Goal: Task Accomplishment & Management: Manage account settings

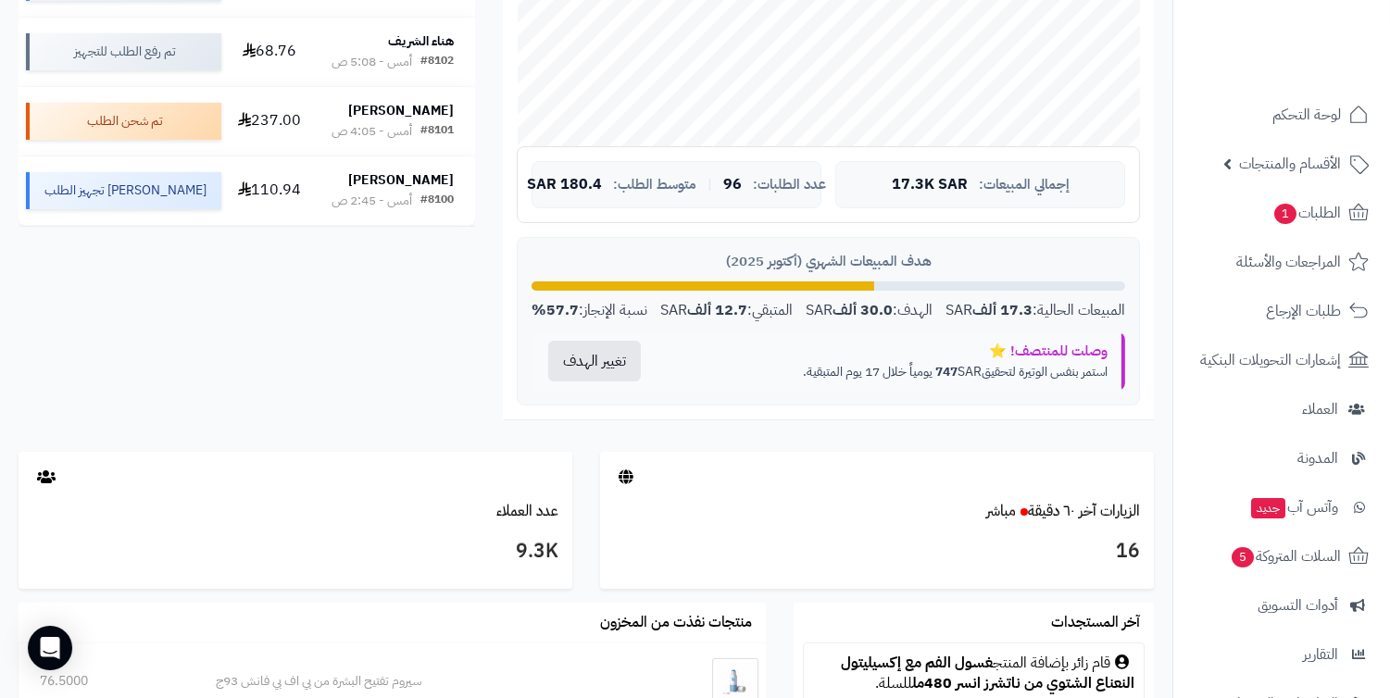
scroll to position [308, 0]
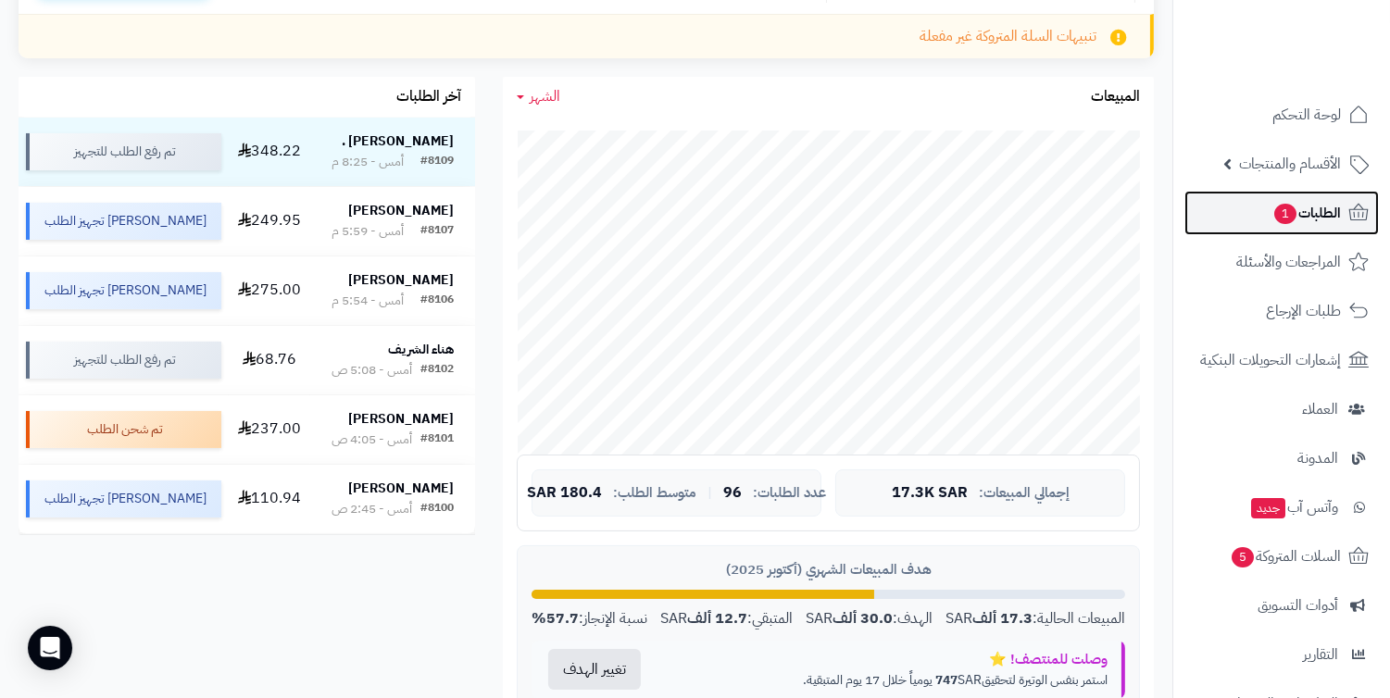
click at [1317, 215] on span "الطلبات 1" at bounding box center [1306, 213] width 69 height 26
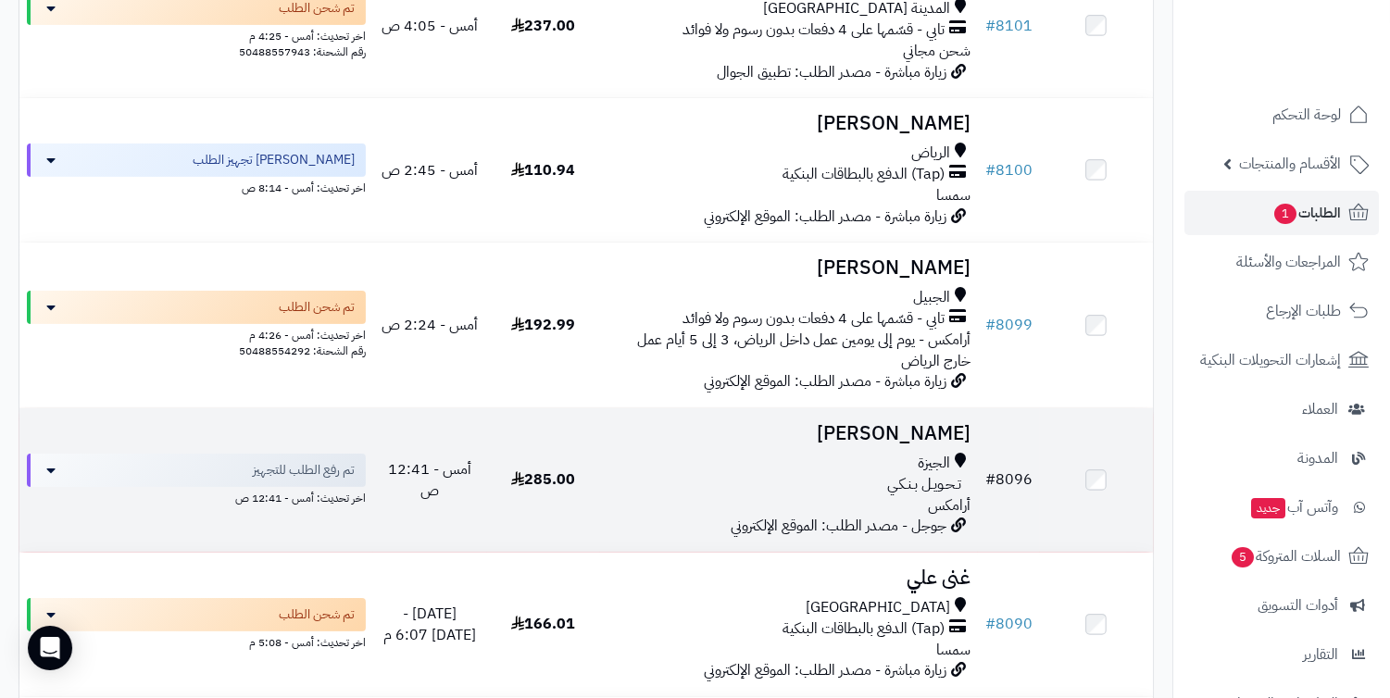
scroll to position [926, 0]
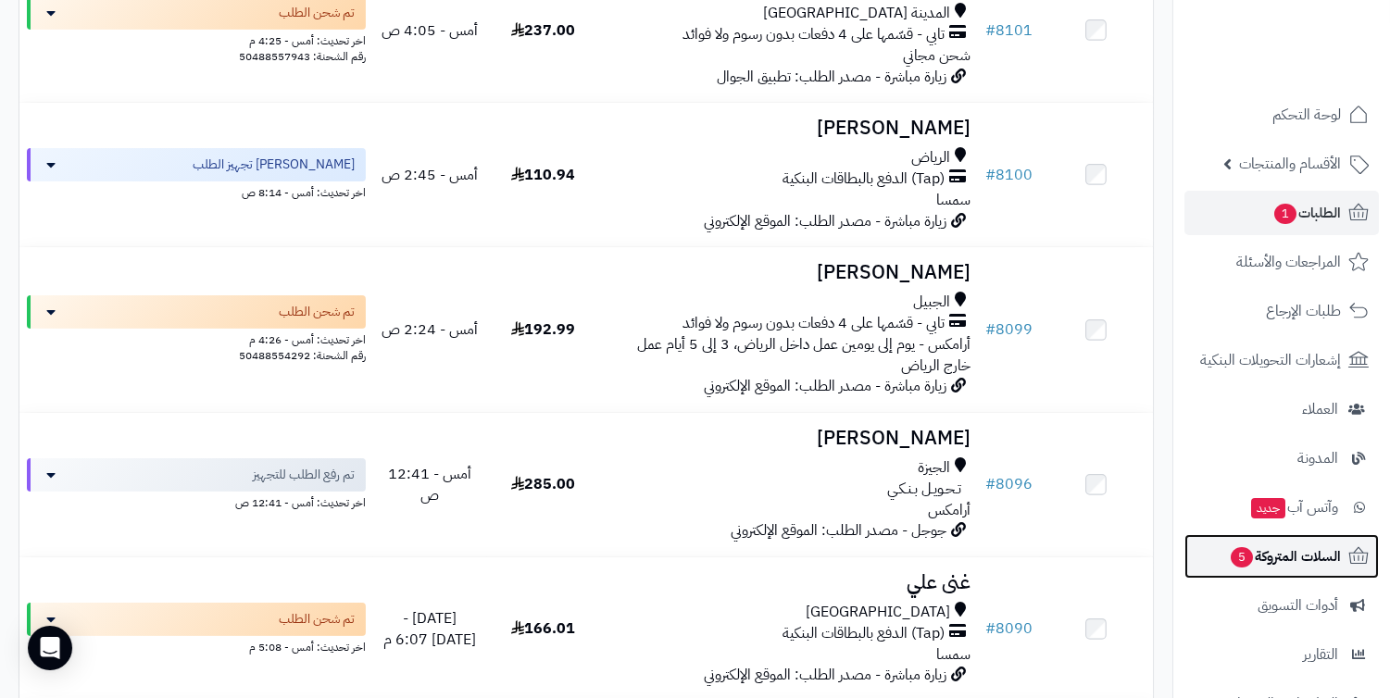
click at [1287, 561] on span "السلات المتروكة 5" at bounding box center [1285, 557] width 112 height 26
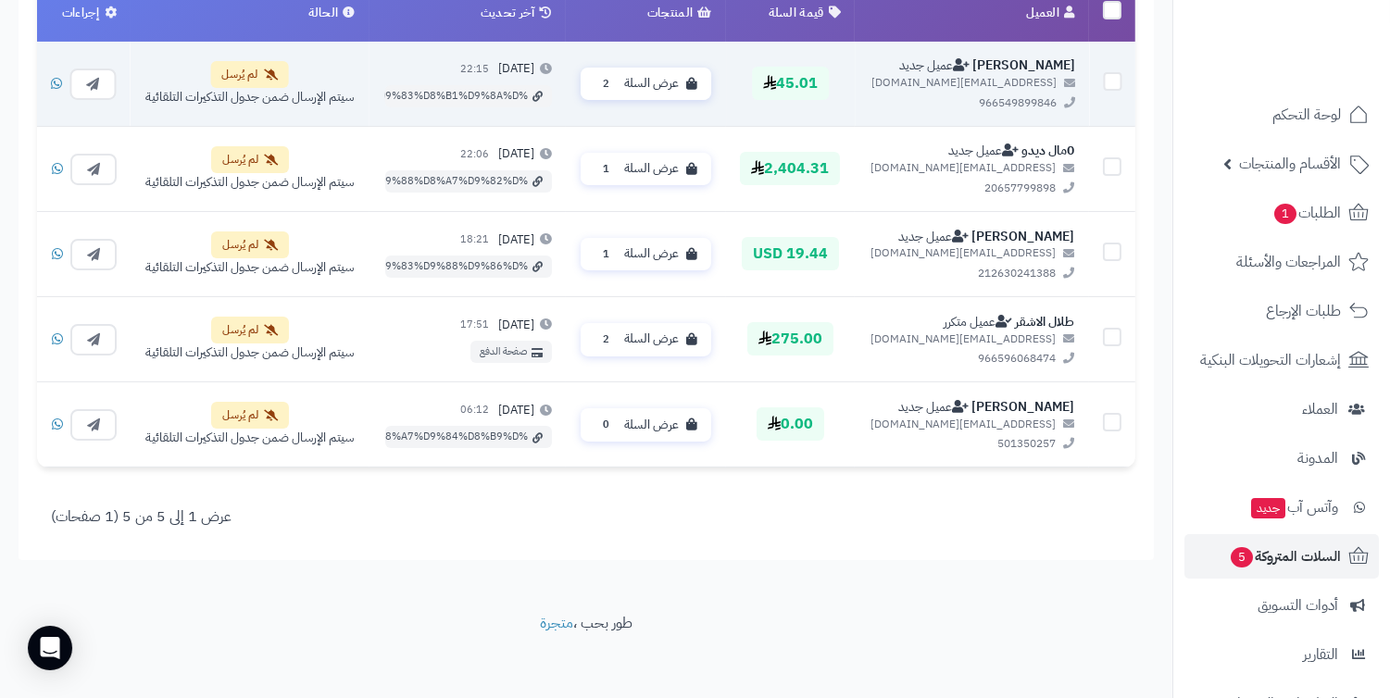
scroll to position [714, 0]
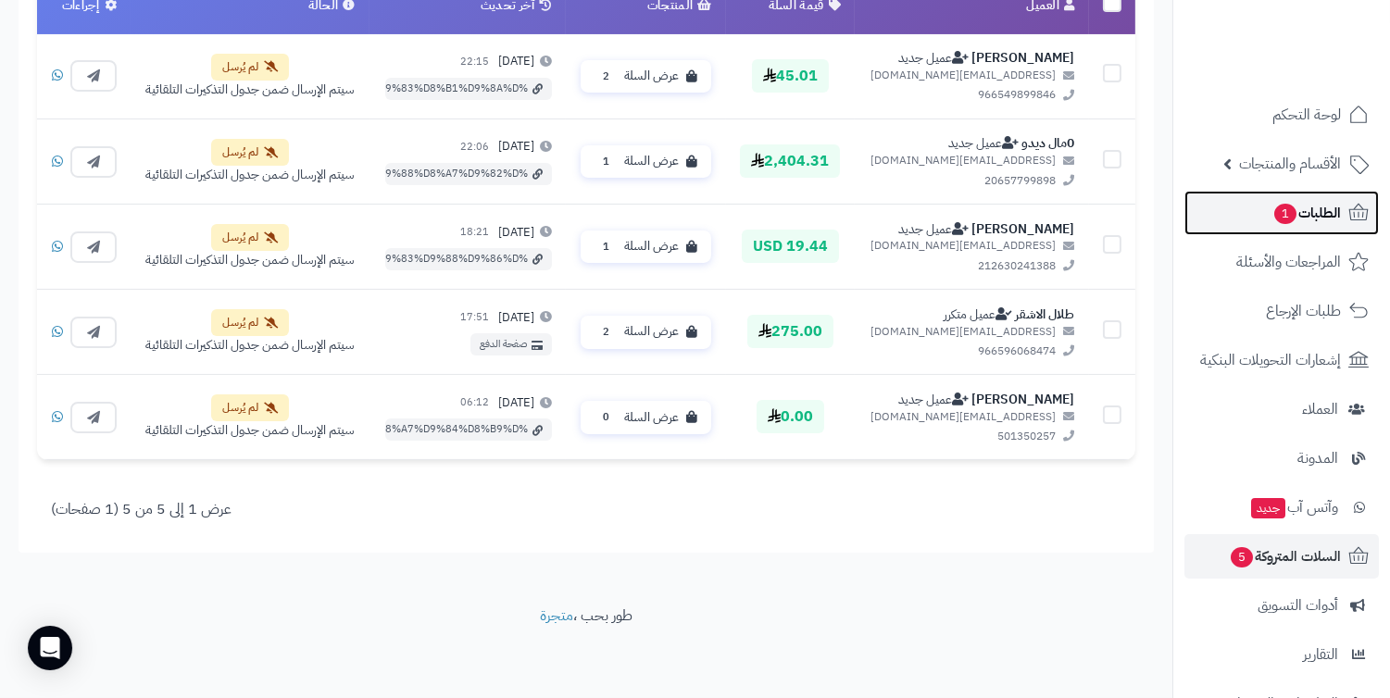
click at [1307, 211] on span "الطلبات 1" at bounding box center [1306, 213] width 69 height 26
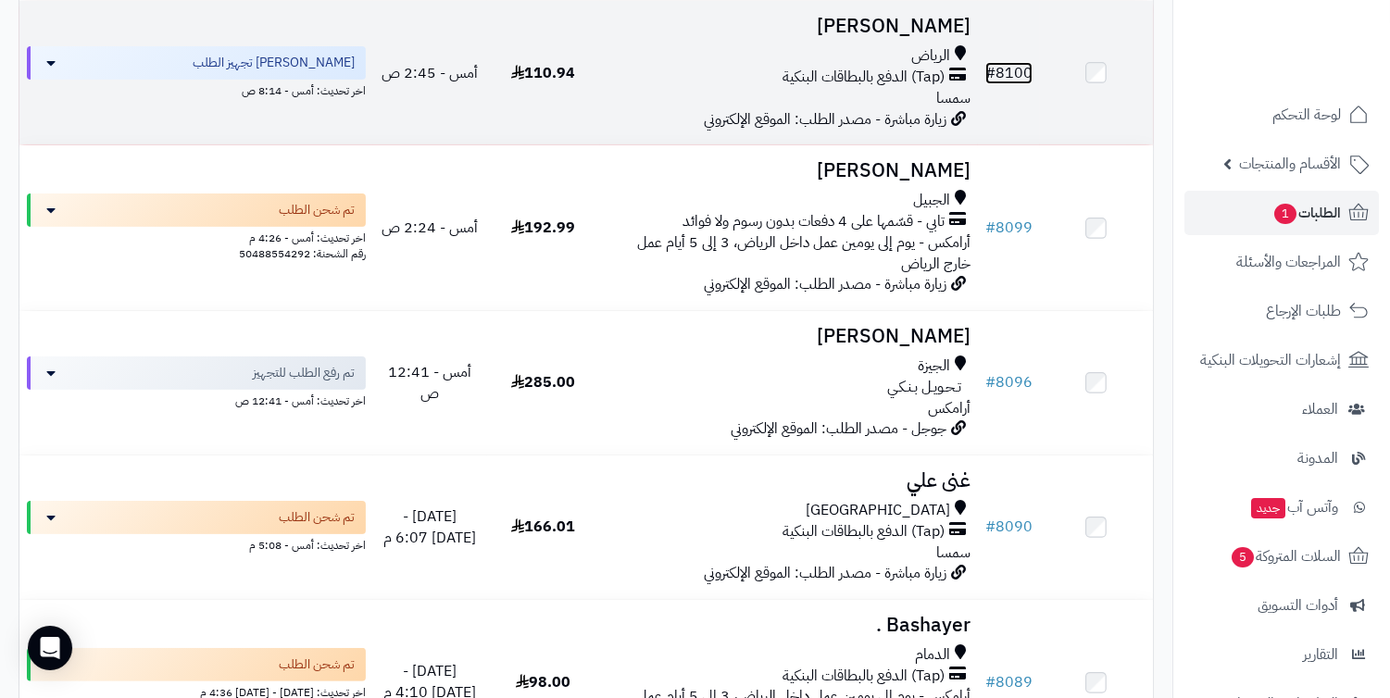
scroll to position [1029, 0]
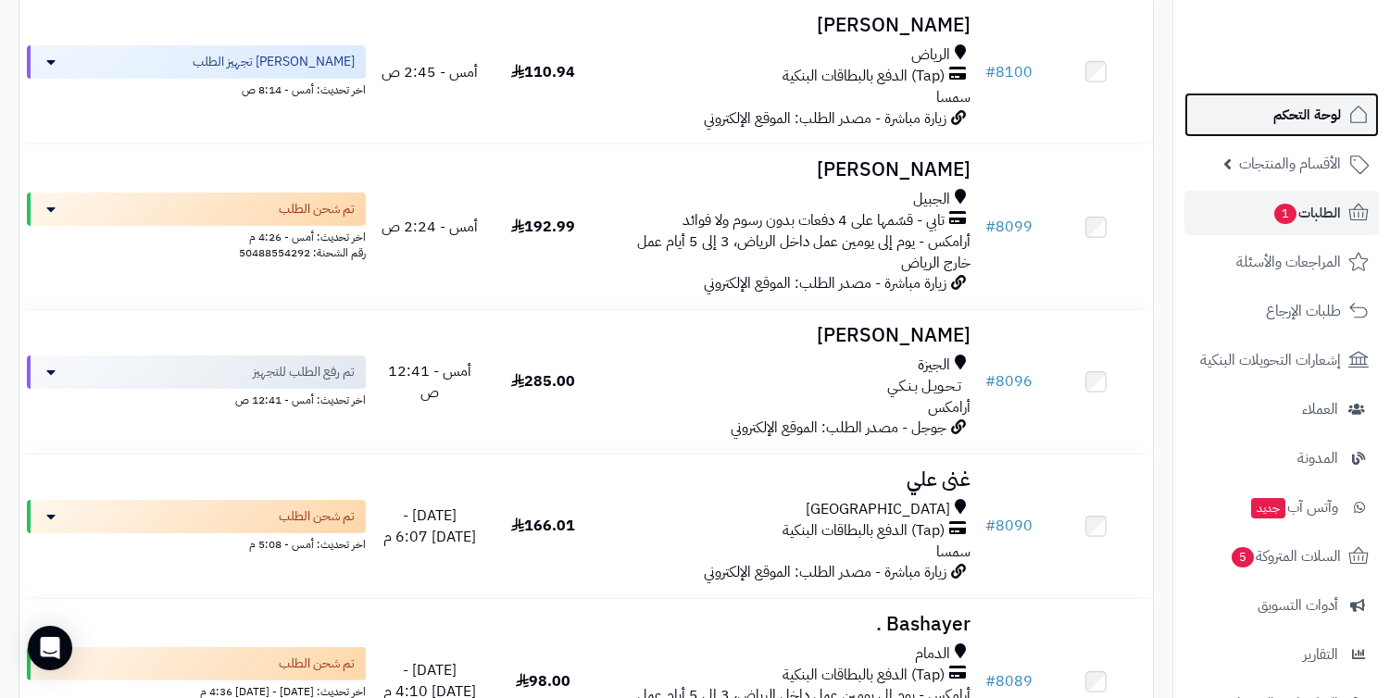
click at [1287, 112] on span "لوحة التحكم" at bounding box center [1307, 115] width 68 height 26
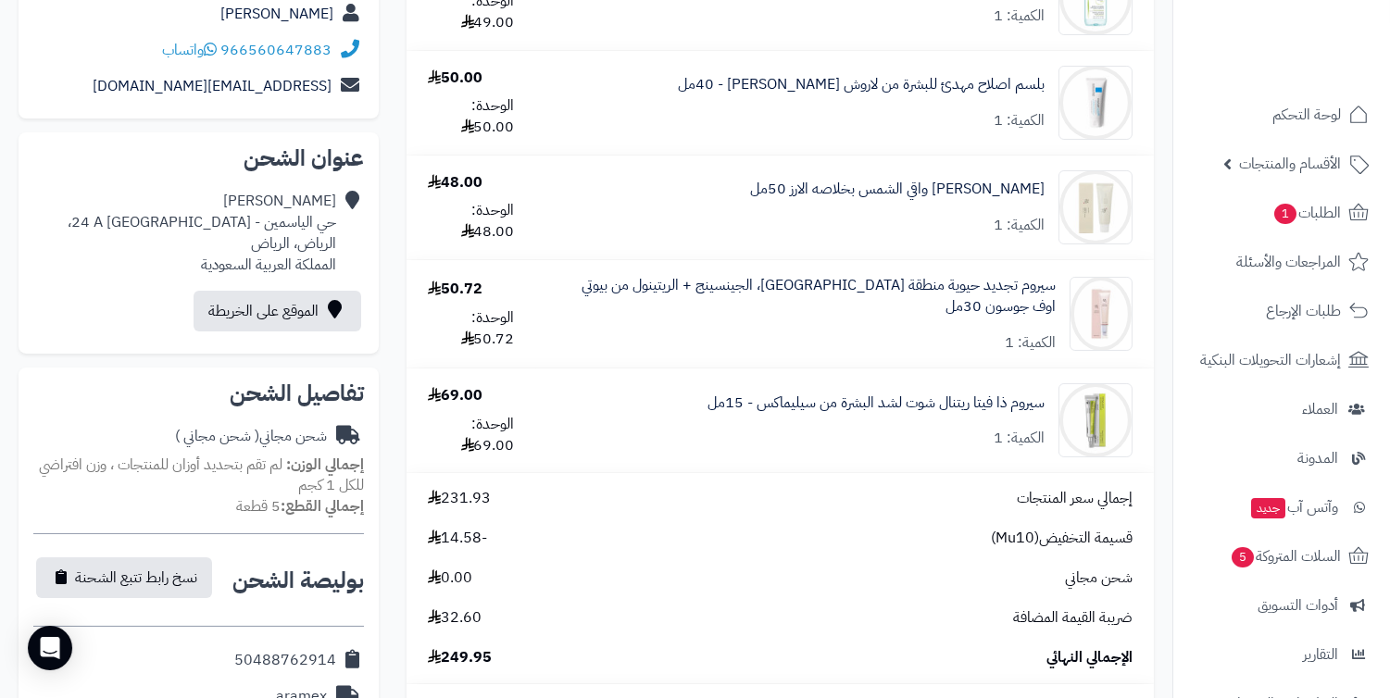
scroll to position [308, 0]
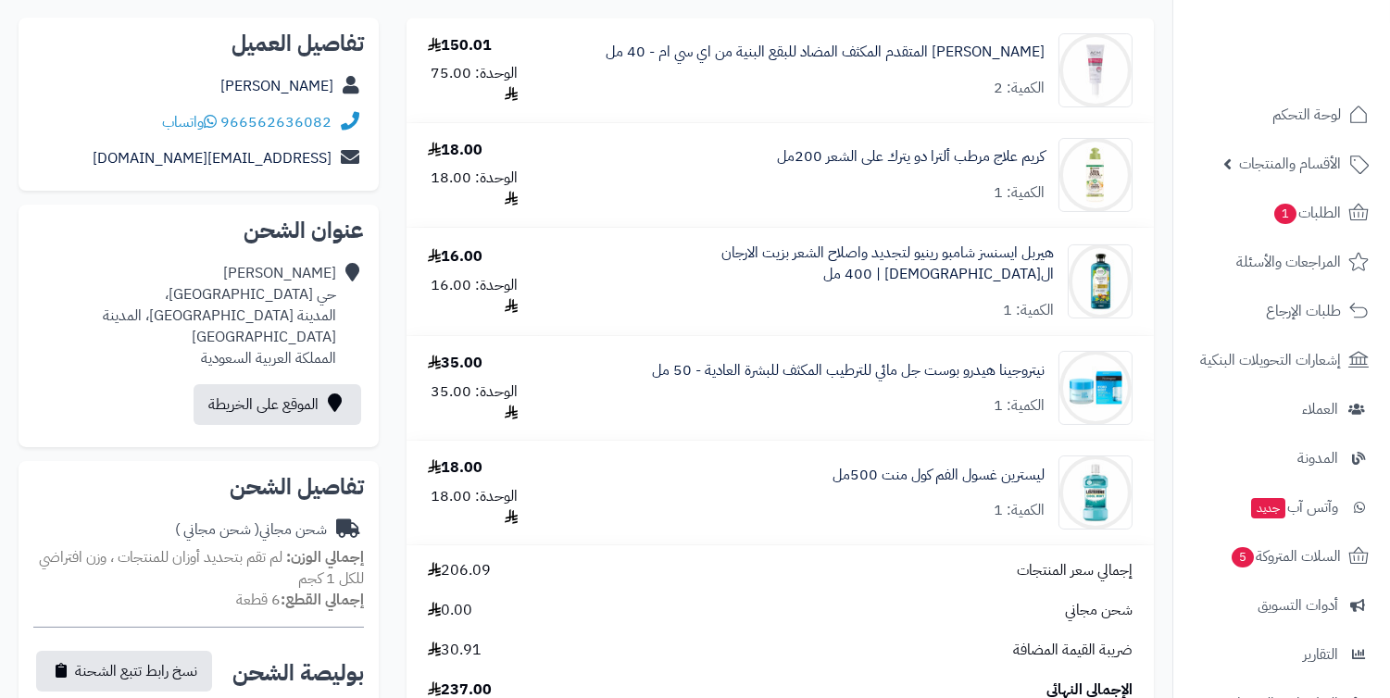
scroll to position [103, 0]
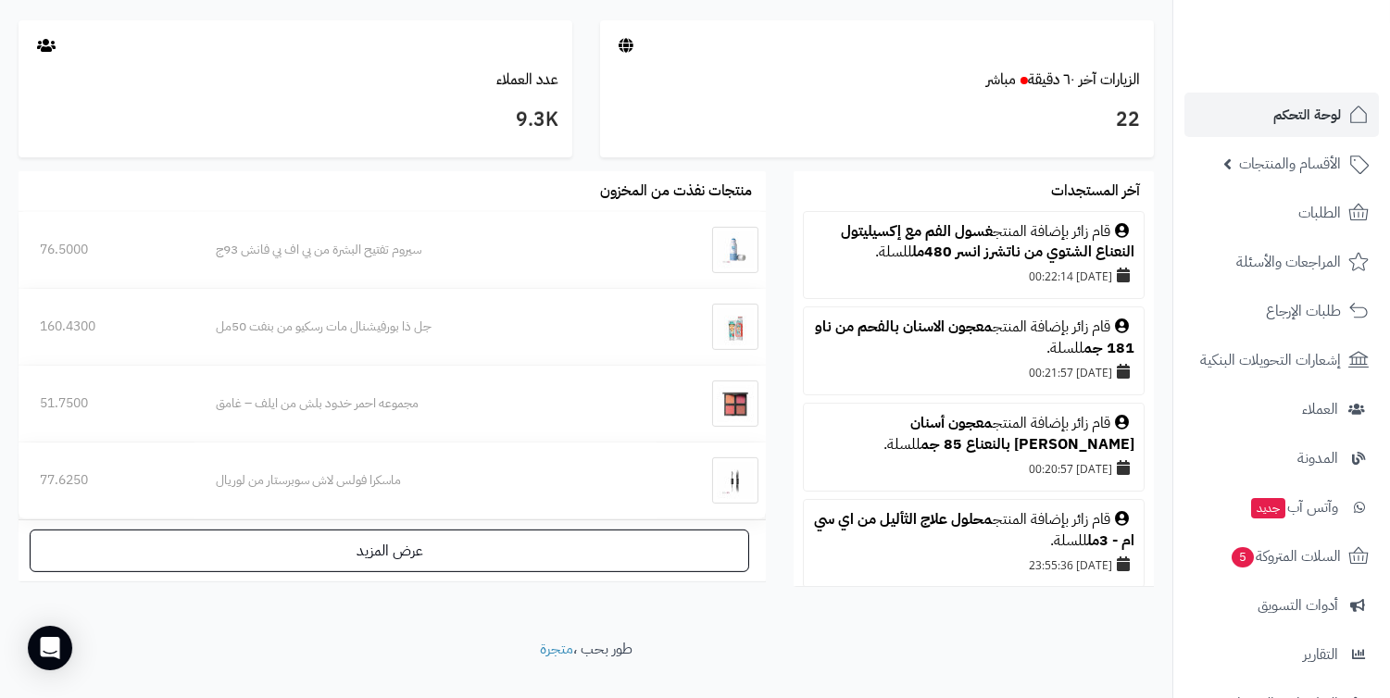
scroll to position [1081, 0]
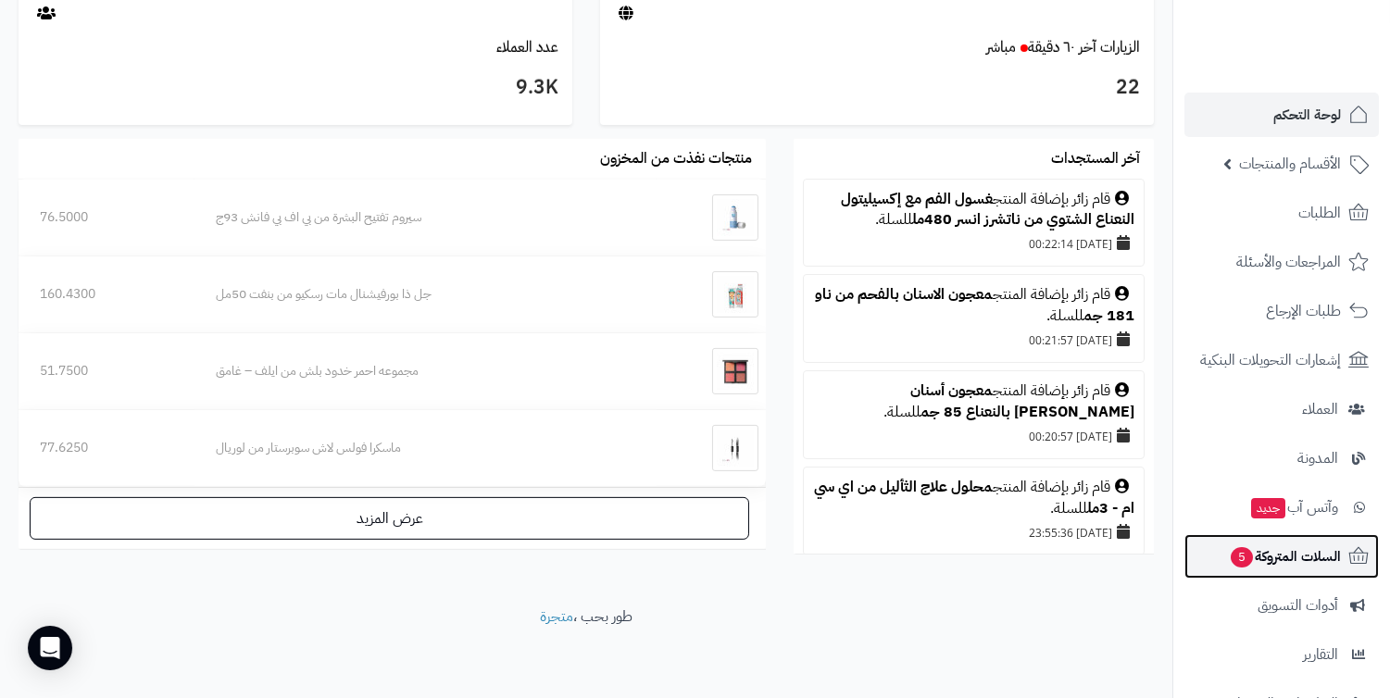
click at [1222, 542] on link "السلات المتروكة 5" at bounding box center [1282, 556] width 194 height 44
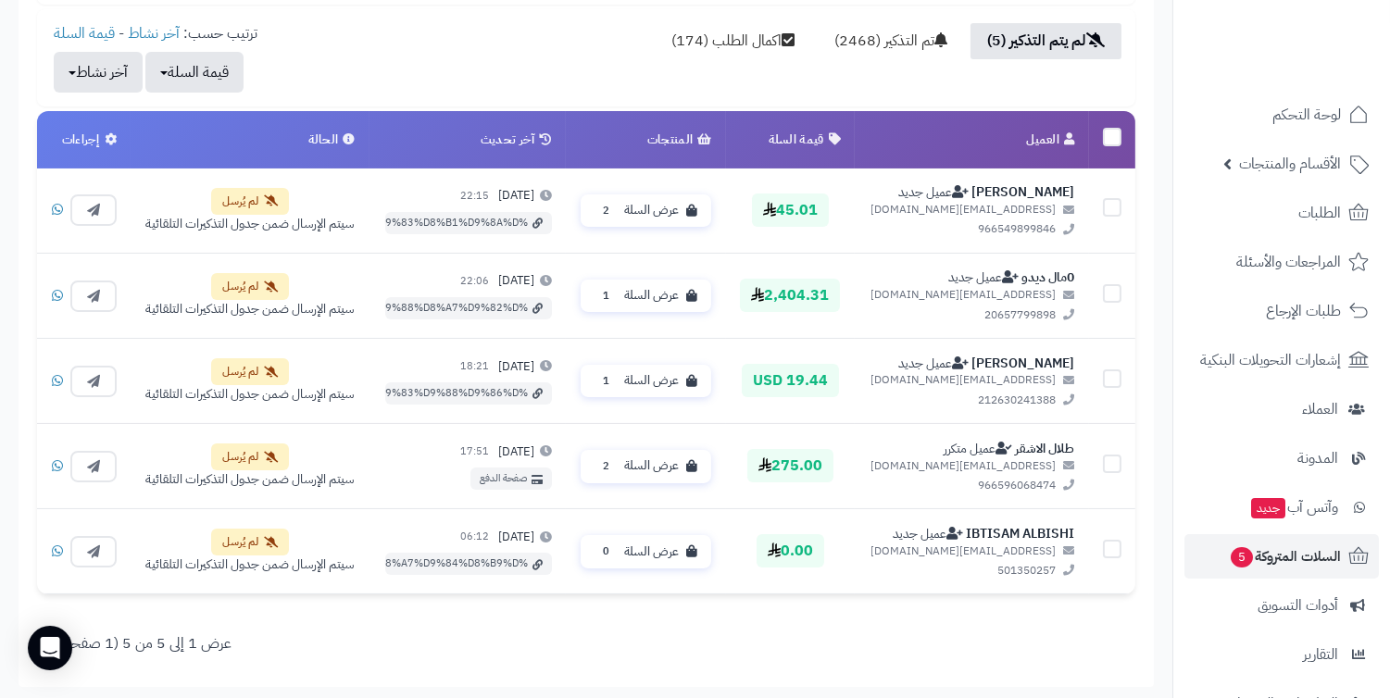
scroll to position [617, 0]
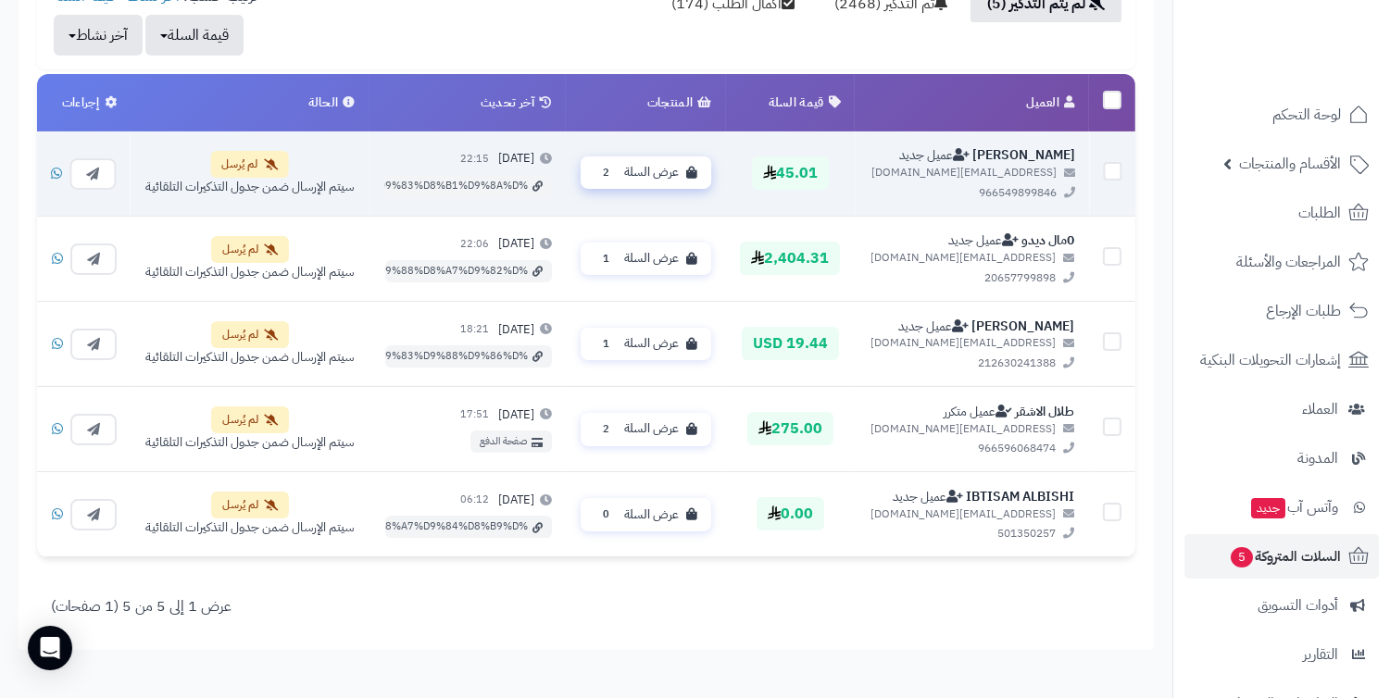
click at [670, 168] on span "عرض السلة" at bounding box center [651, 173] width 55 height 18
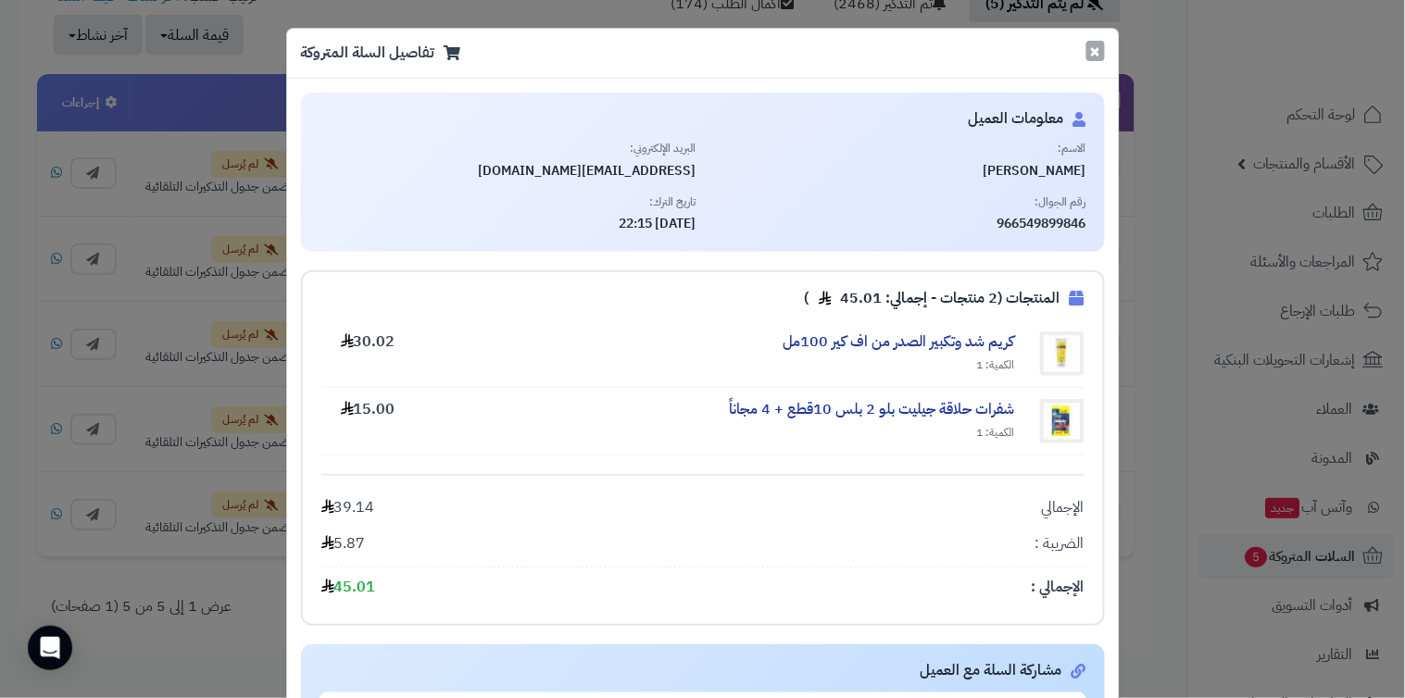
click at [1102, 58] on button "×" at bounding box center [1095, 51] width 19 height 20
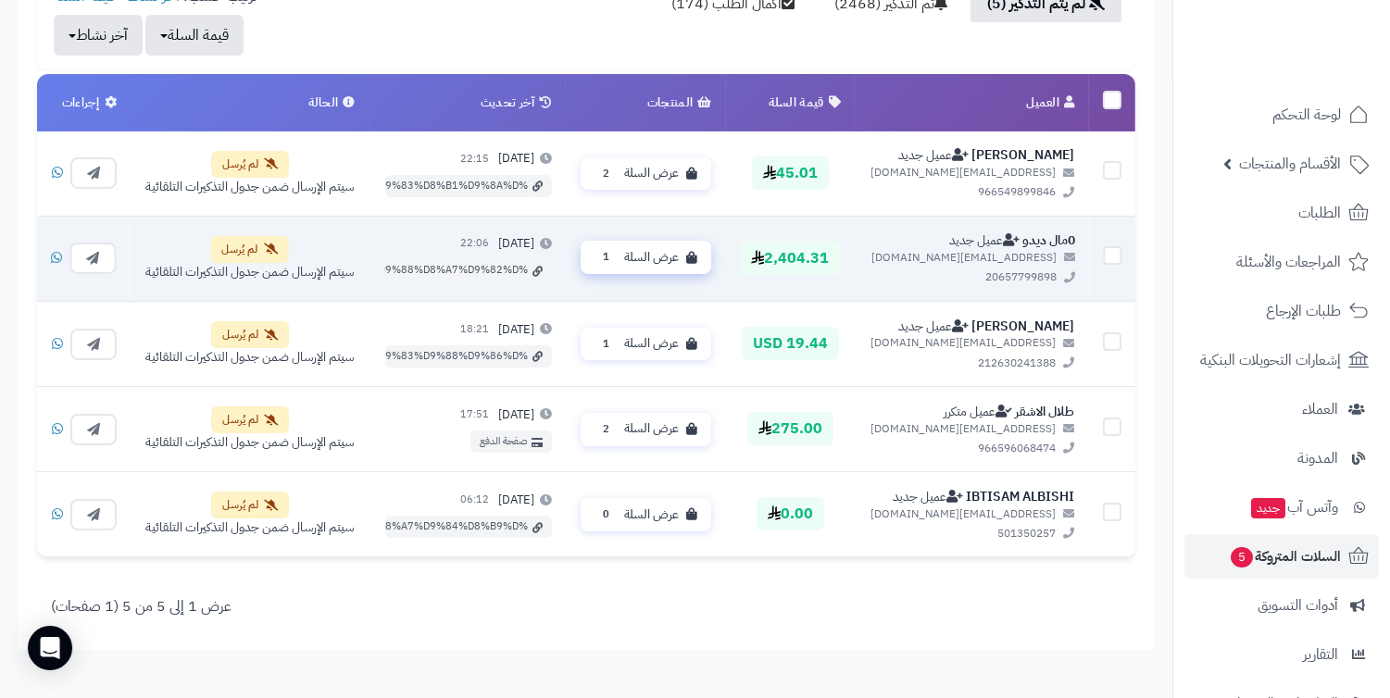
click at [641, 256] on span "عرض السلة" at bounding box center [651, 258] width 55 height 18
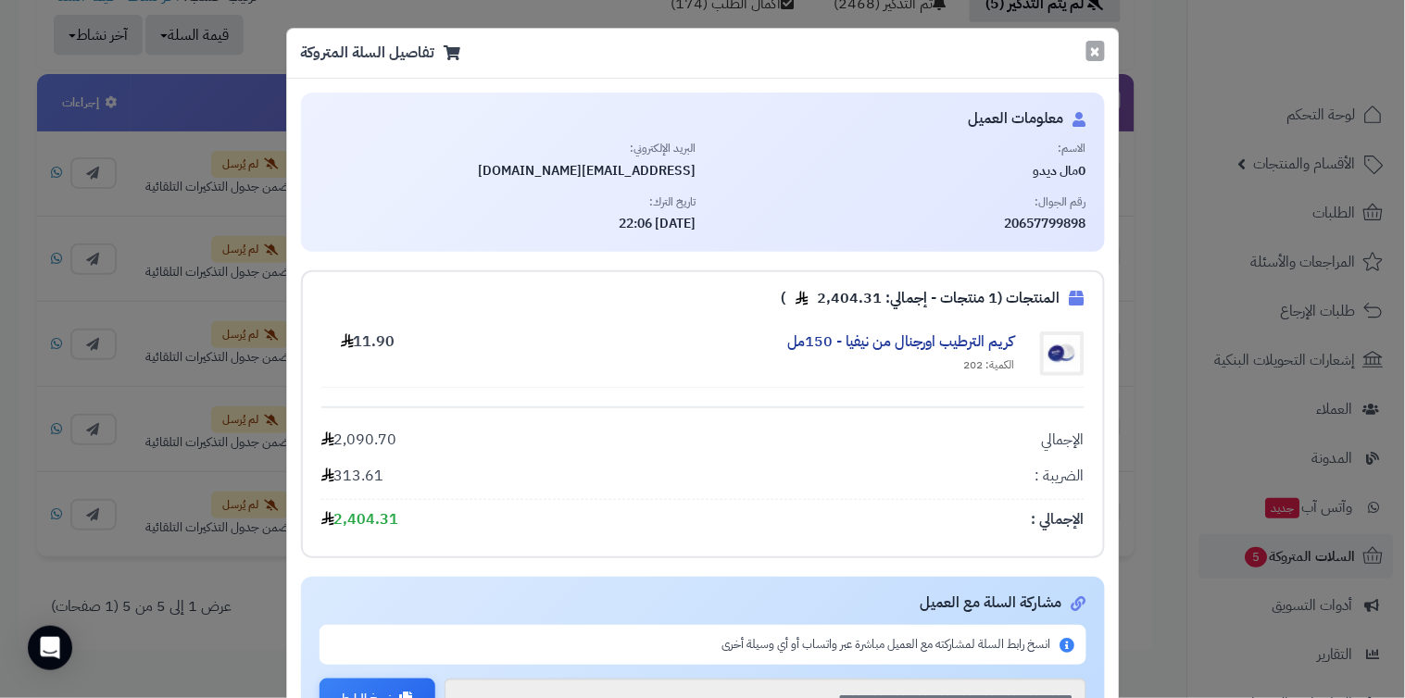
click at [1105, 58] on button "×" at bounding box center [1095, 51] width 19 height 20
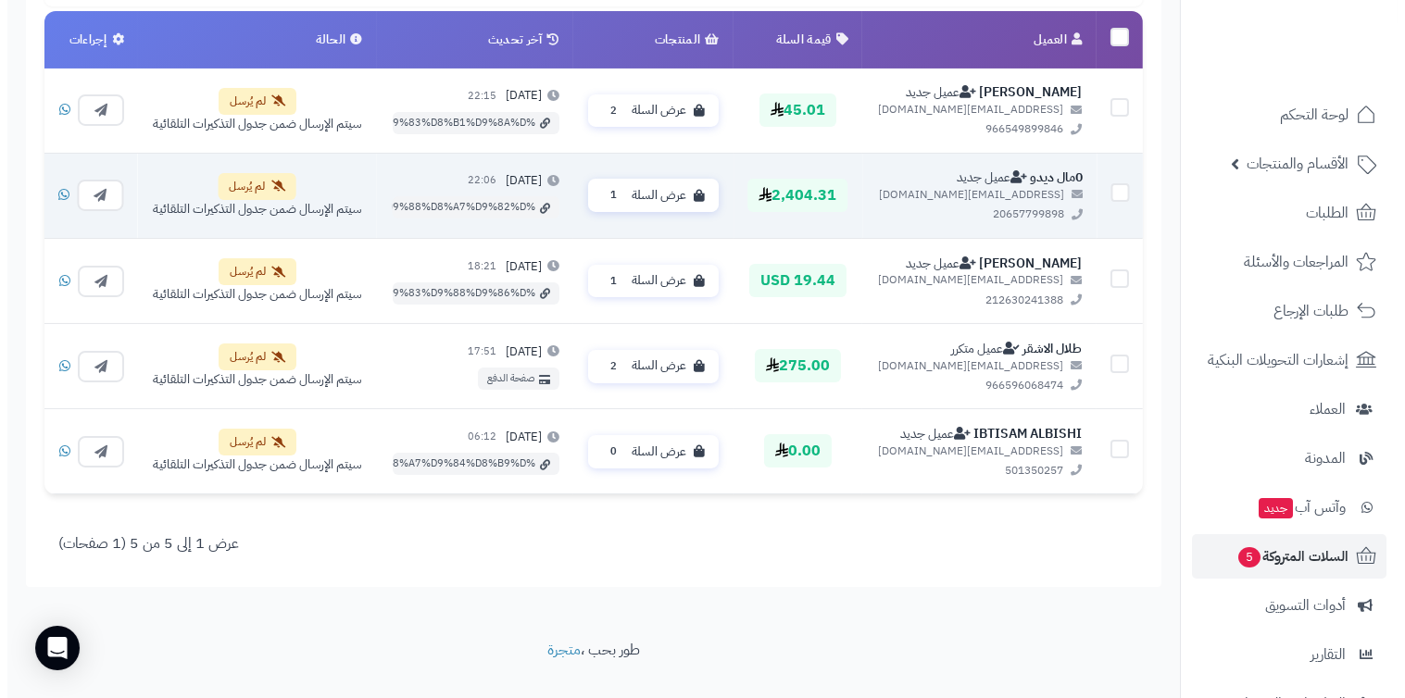
scroll to position [714, 0]
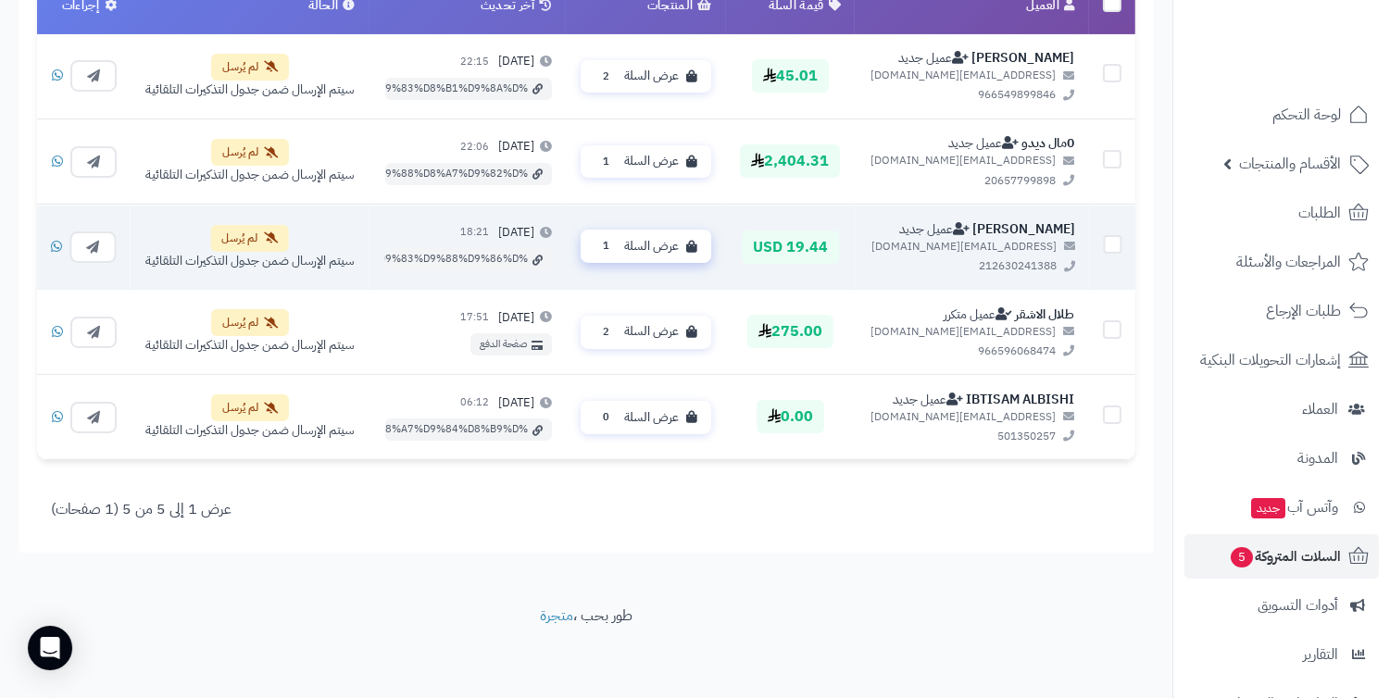
click at [669, 244] on span "عرض السلة" at bounding box center [651, 246] width 55 height 18
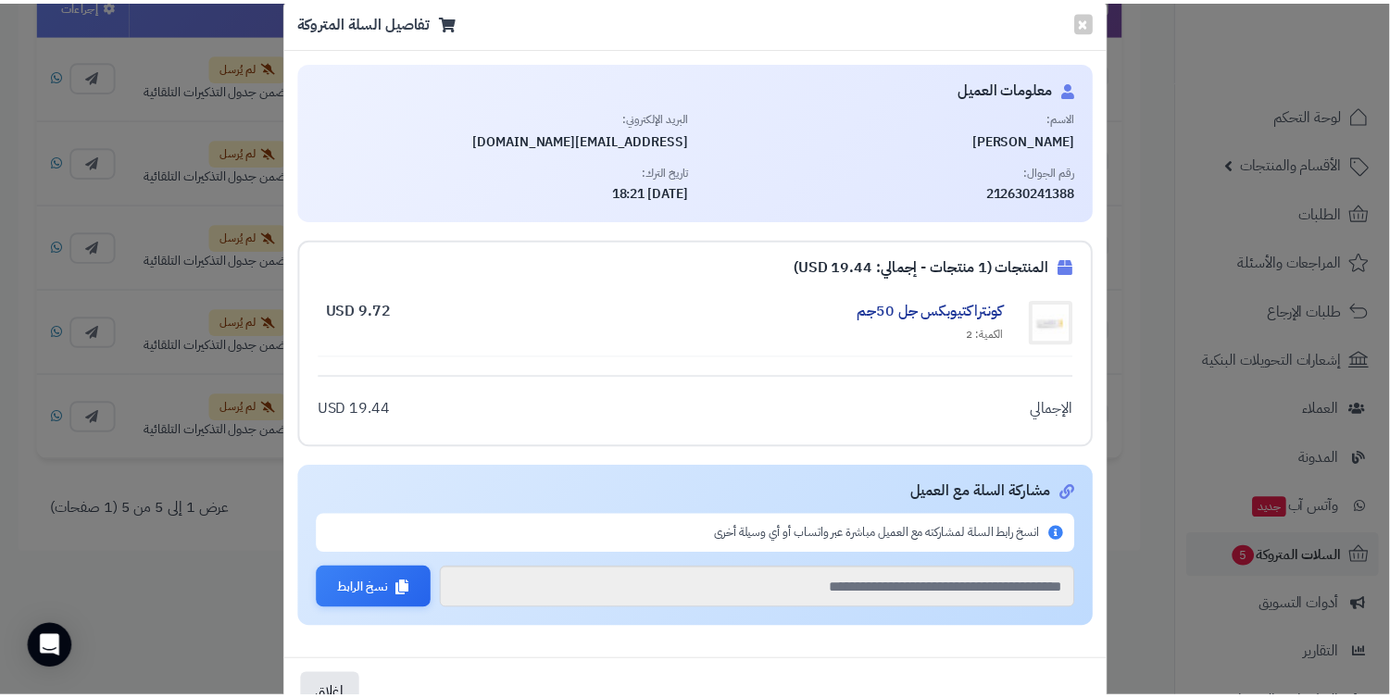
scroll to position [0, 0]
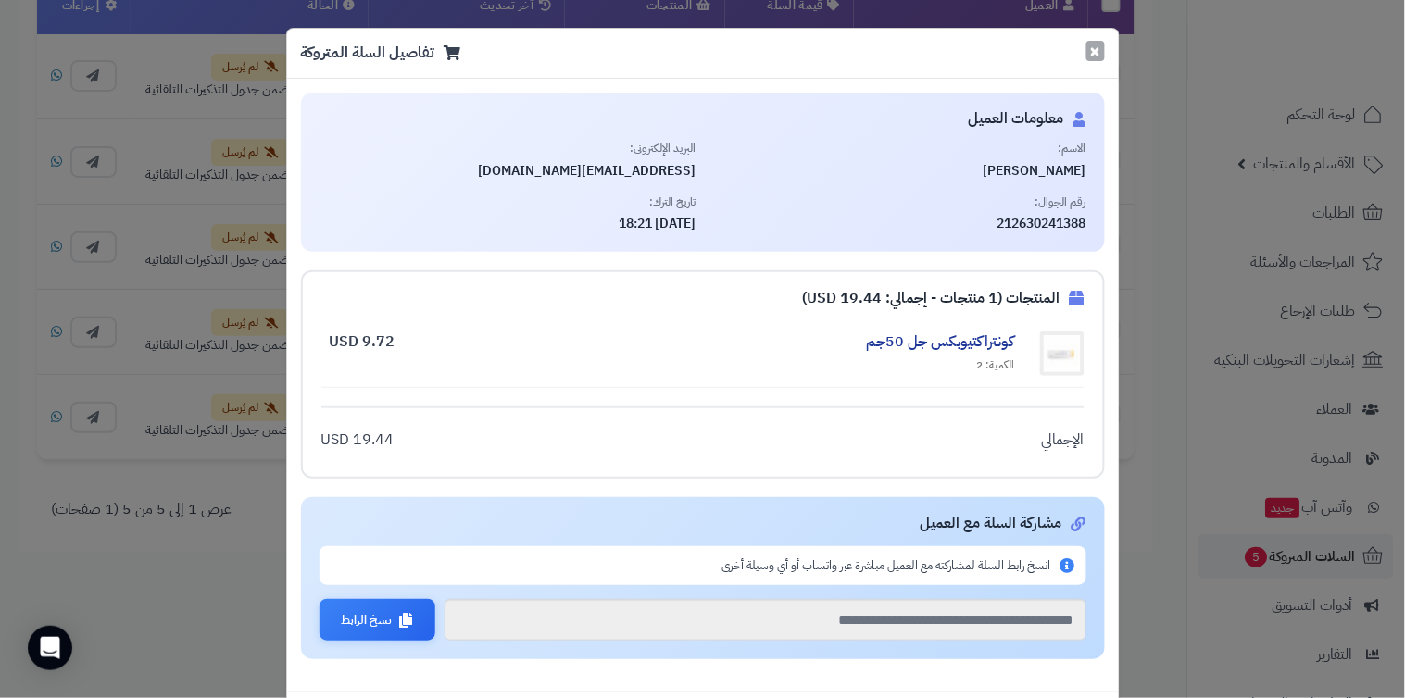
click at [1097, 56] on button "×" at bounding box center [1095, 51] width 19 height 20
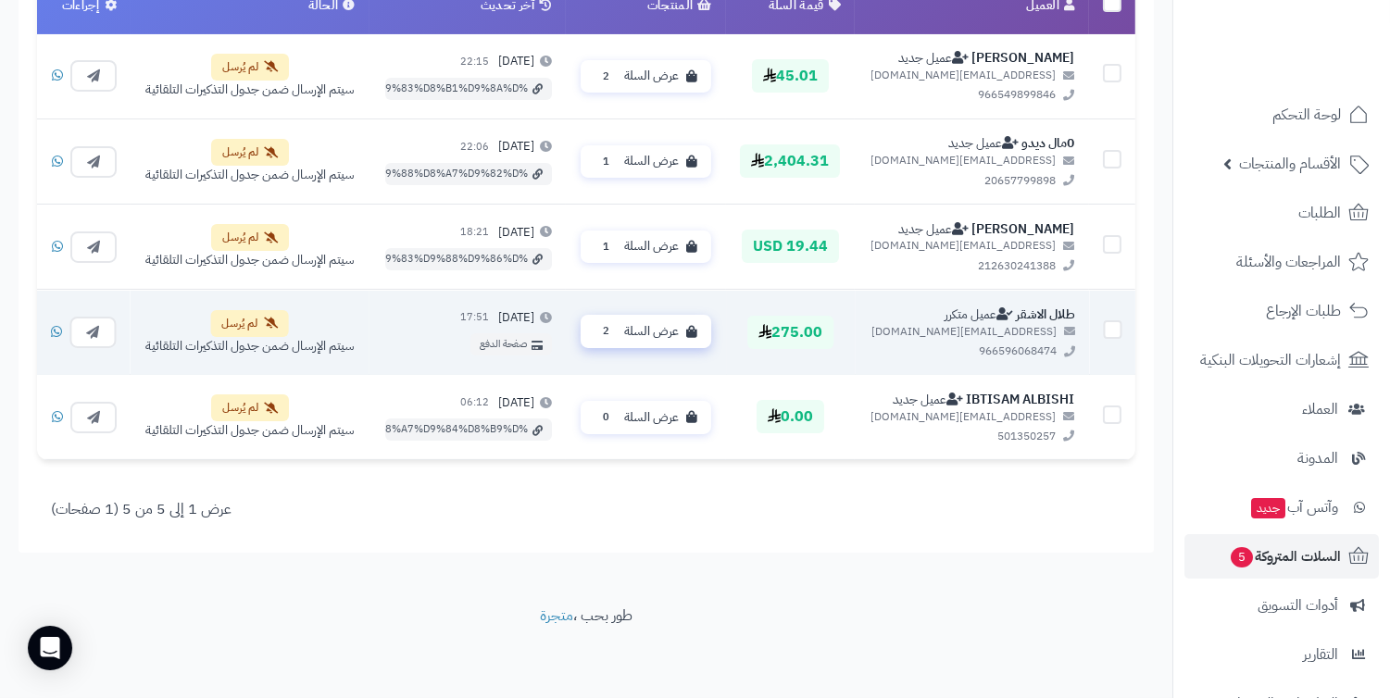
click at [683, 320] on button "عرض السلة 2" at bounding box center [646, 331] width 131 height 33
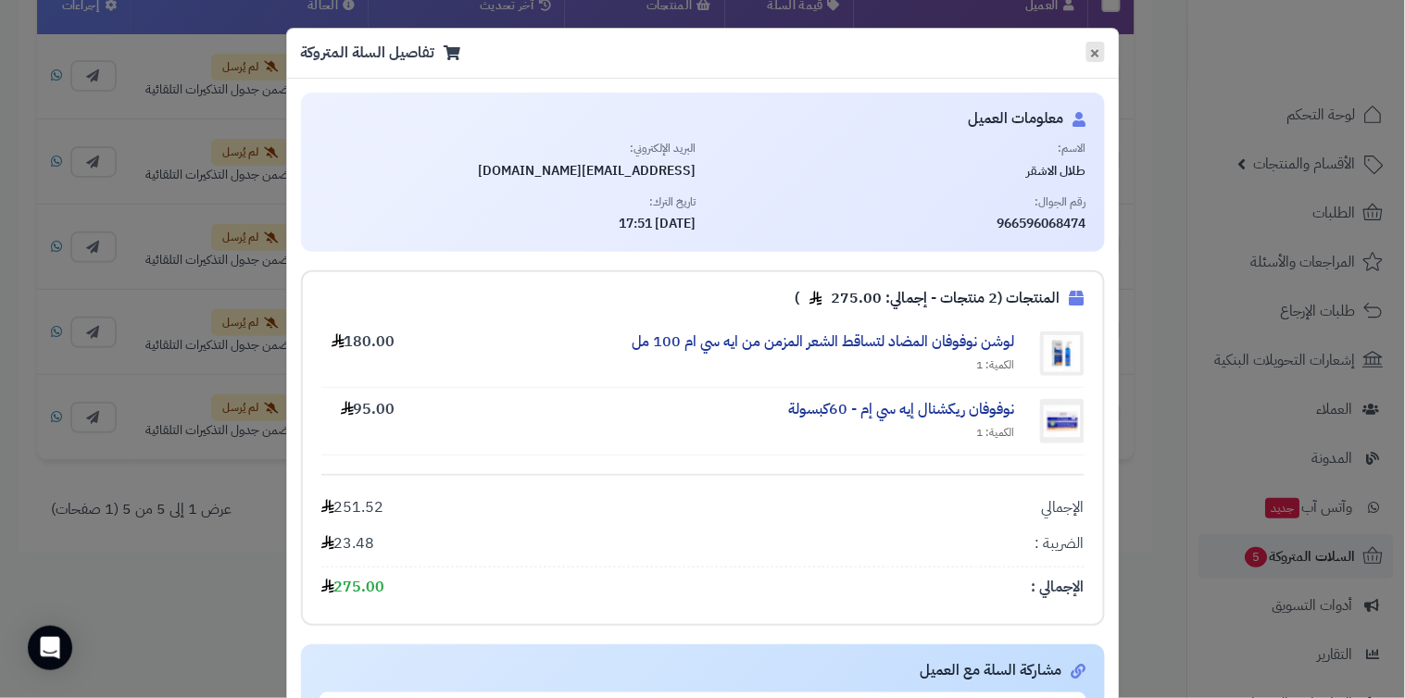
drag, startPoint x: 1108, startPoint y: 52, endPoint x: 948, endPoint y: 145, distance: 184.7
click at [1105, 53] on button "×" at bounding box center [1095, 52] width 19 height 20
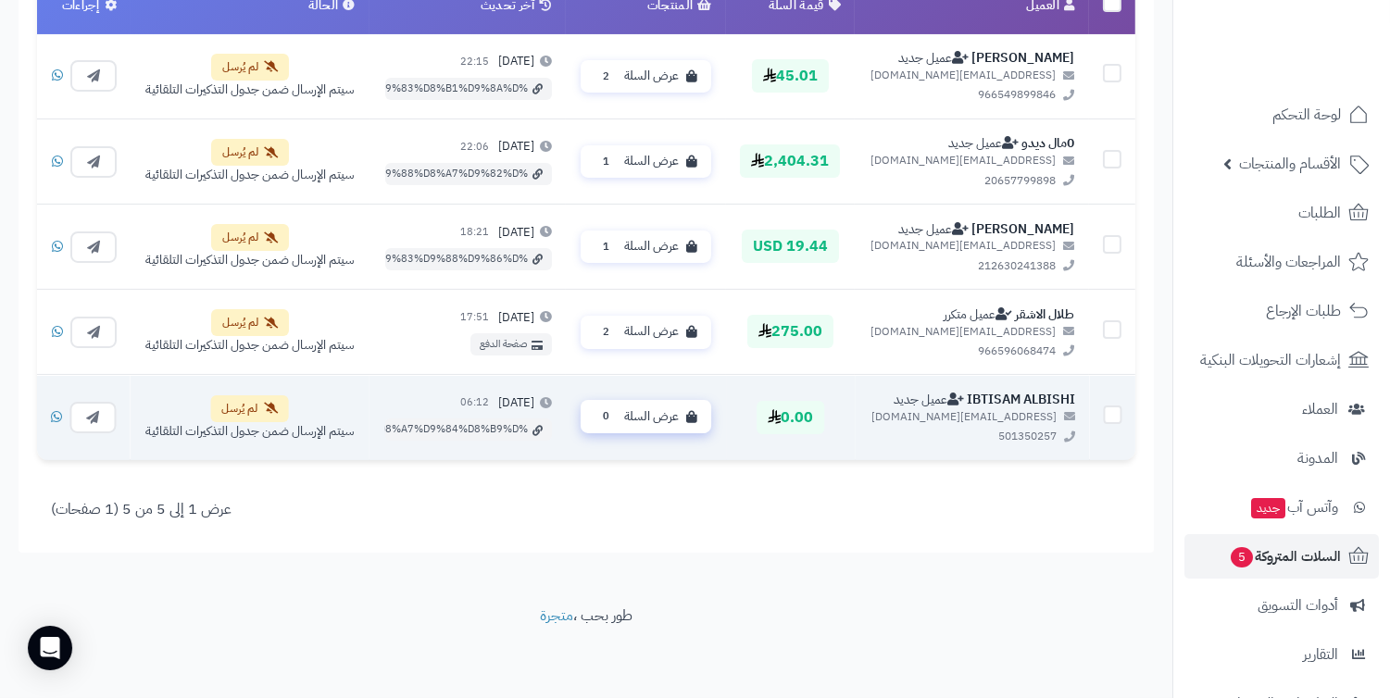
click at [648, 421] on span "عرض السلة" at bounding box center [651, 417] width 55 height 18
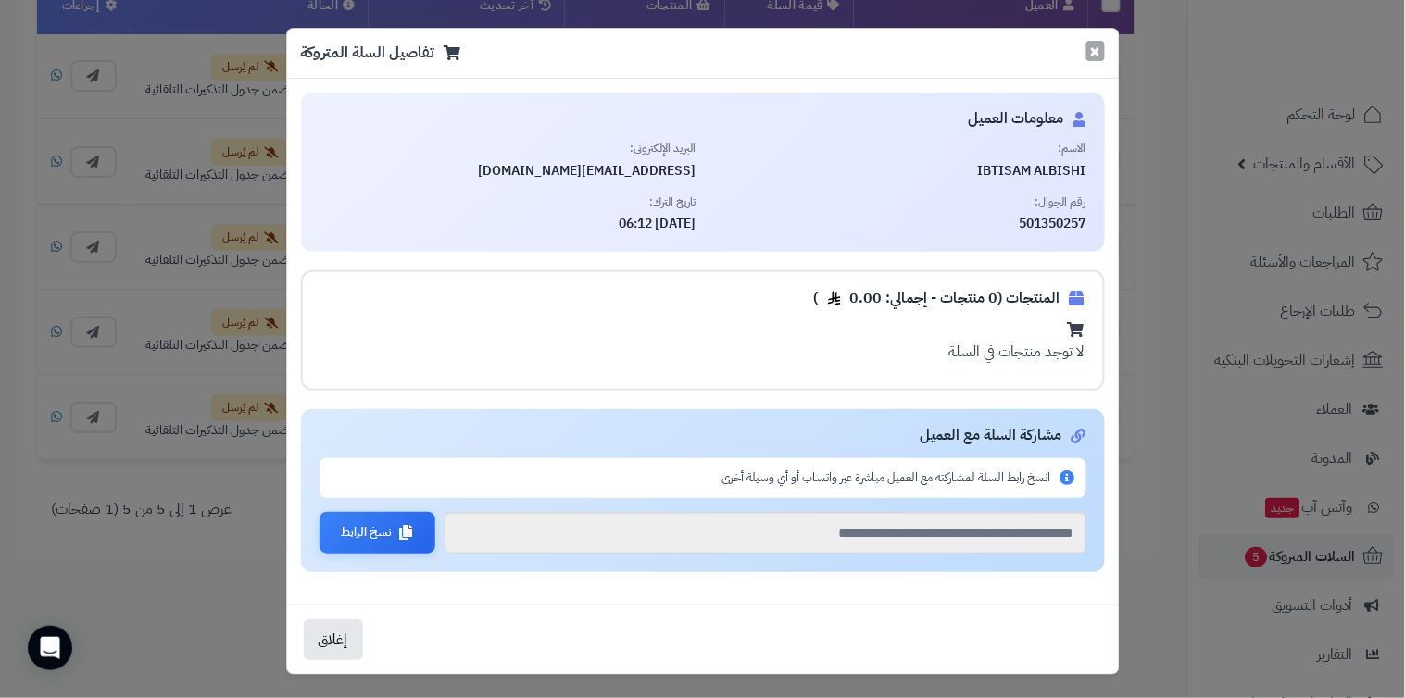
click at [1096, 51] on button "×" at bounding box center [1095, 51] width 19 height 20
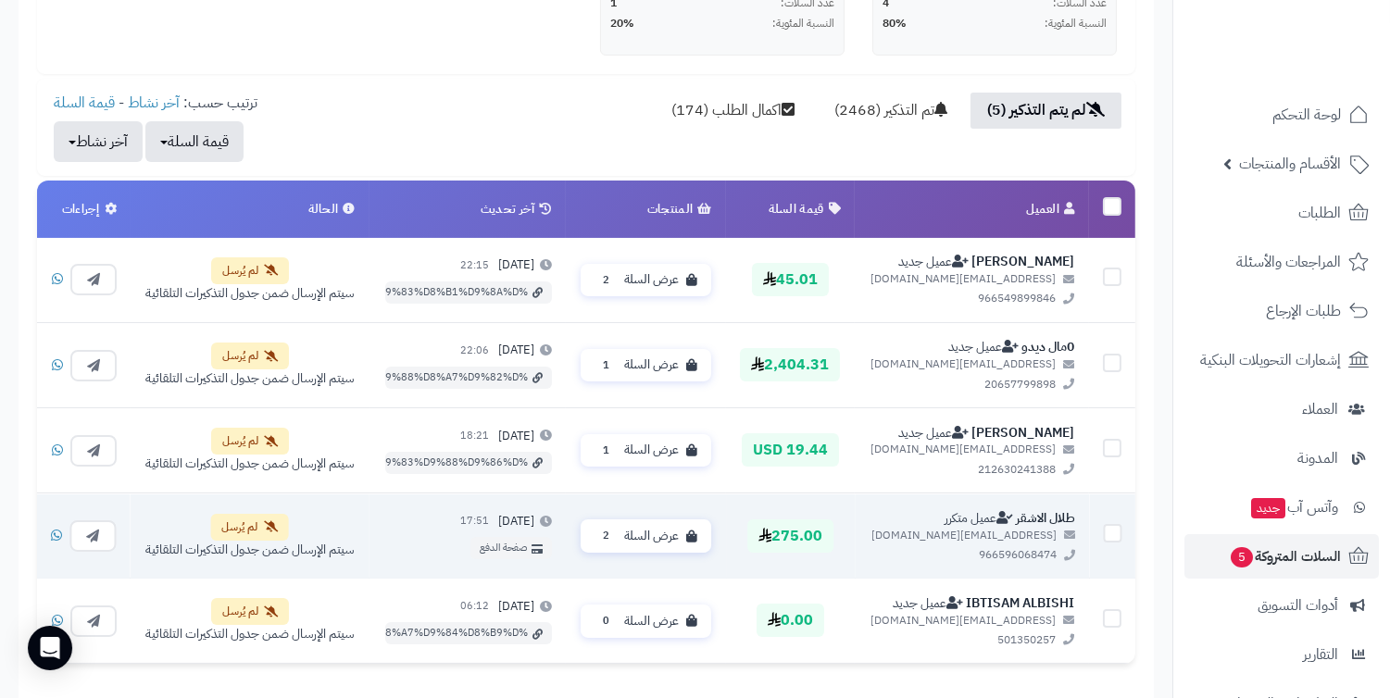
scroll to position [508, 0]
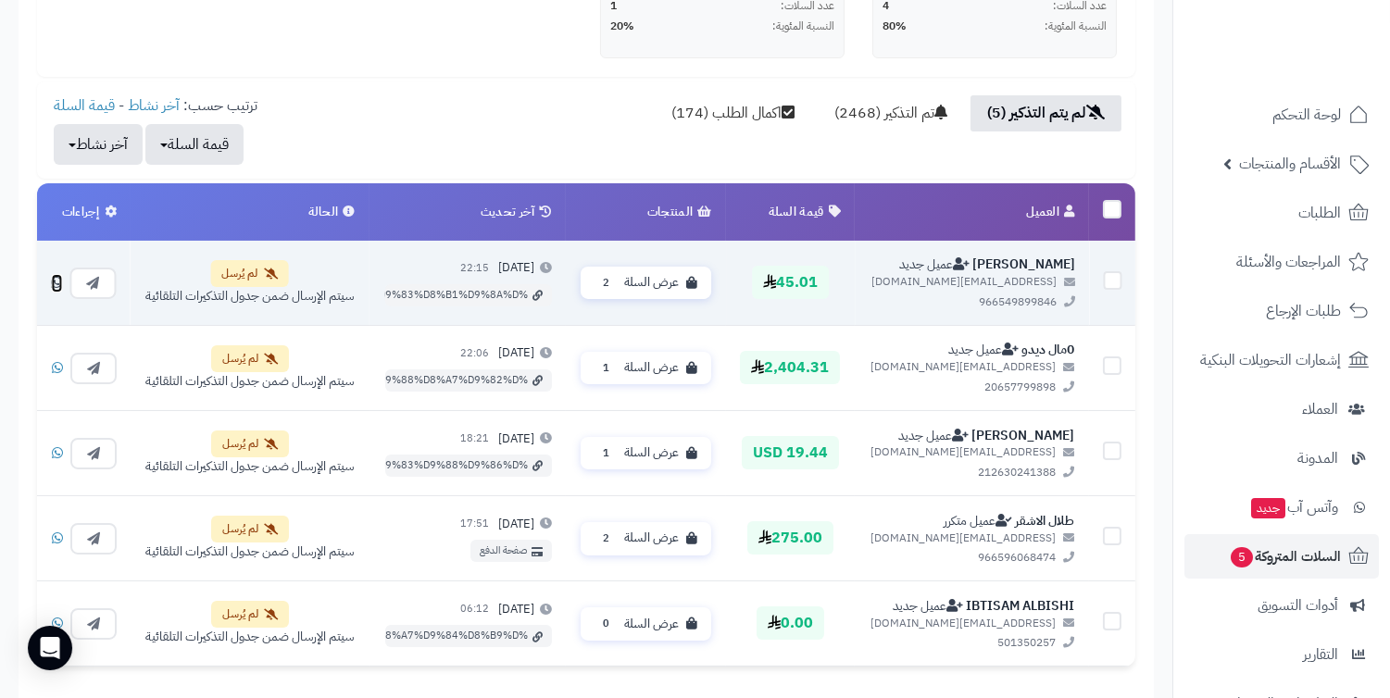
click at [56, 283] on icon at bounding box center [56, 281] width 11 height 13
click at [679, 284] on span "عرض السلة" at bounding box center [651, 282] width 55 height 18
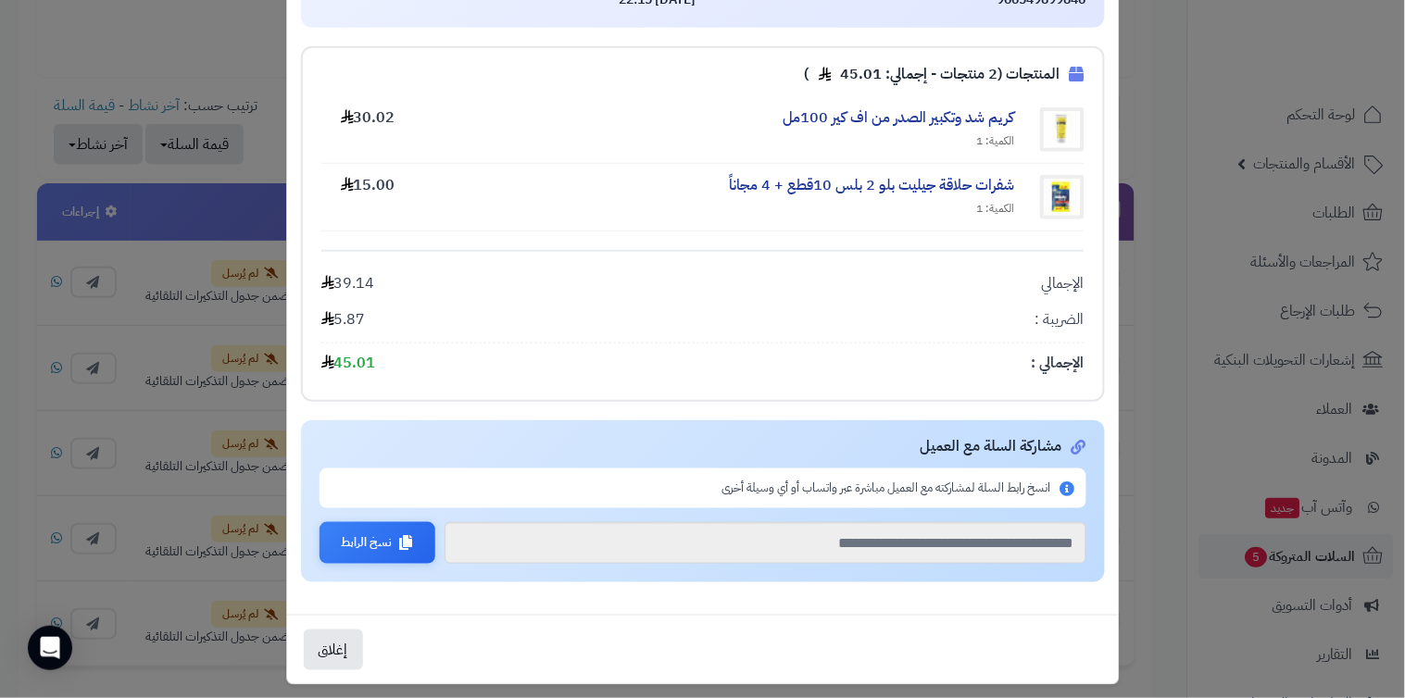
scroll to position [236, 0]
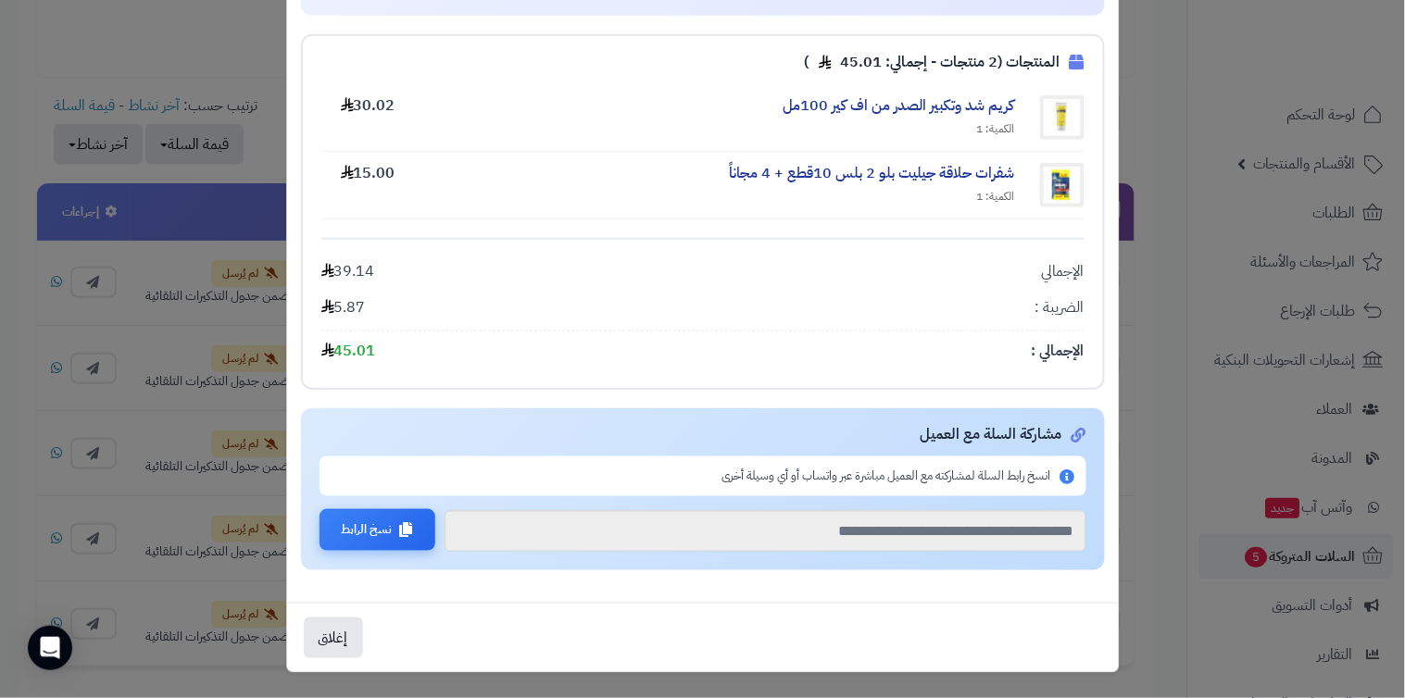
click at [386, 521] on span "نسخ الرابط" at bounding box center [367, 530] width 51 height 18
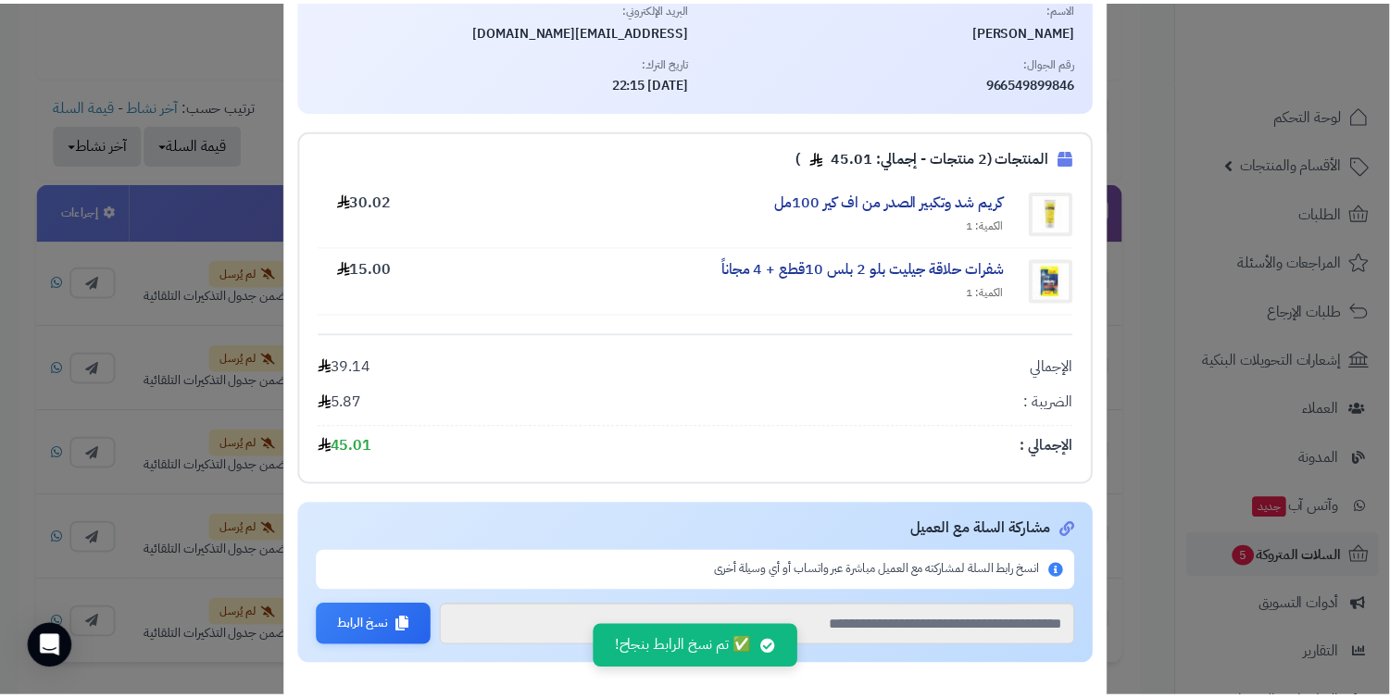
scroll to position [0, 0]
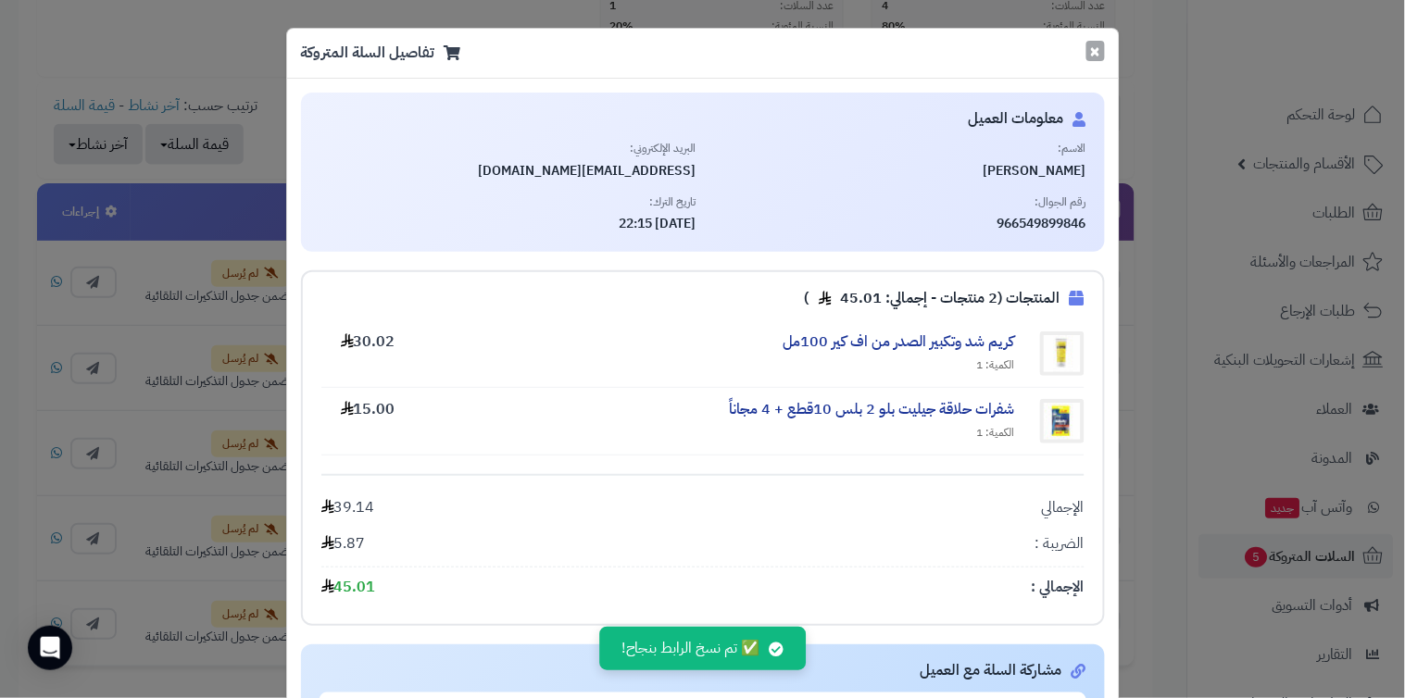
click at [1105, 44] on button "×" at bounding box center [1095, 51] width 19 height 20
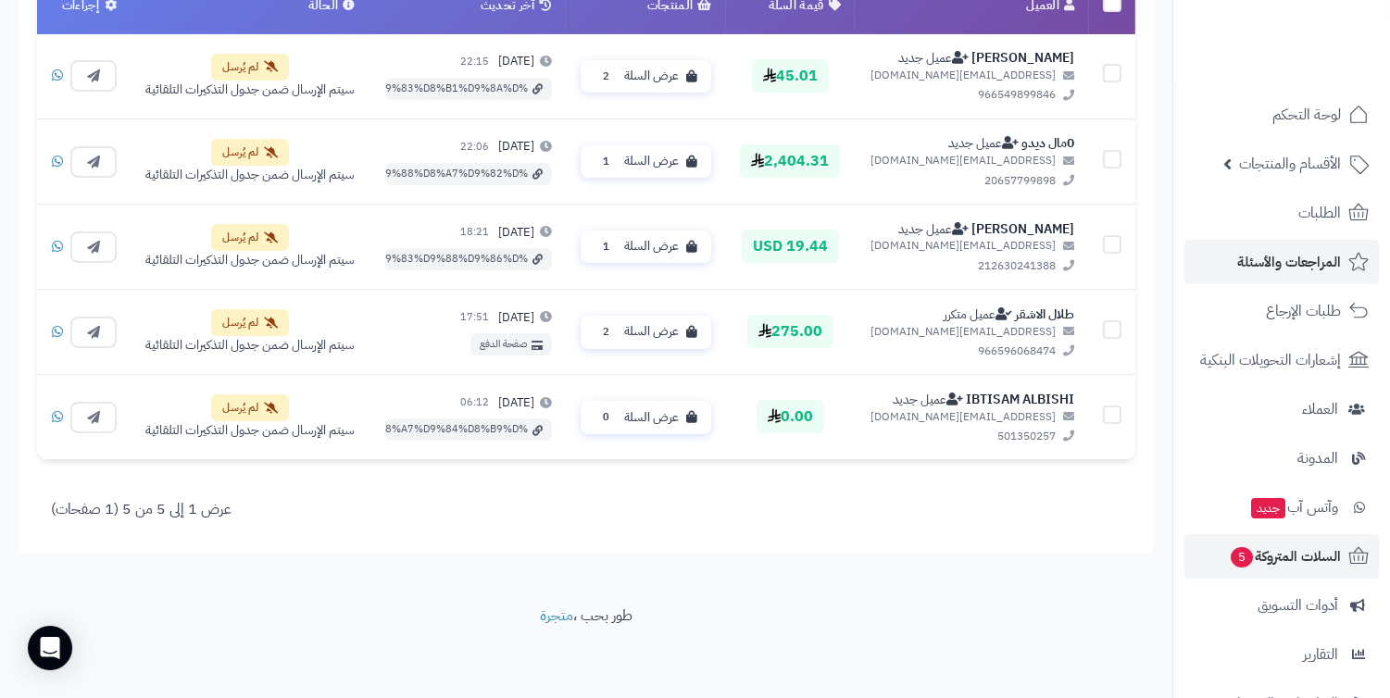
scroll to position [199, 0]
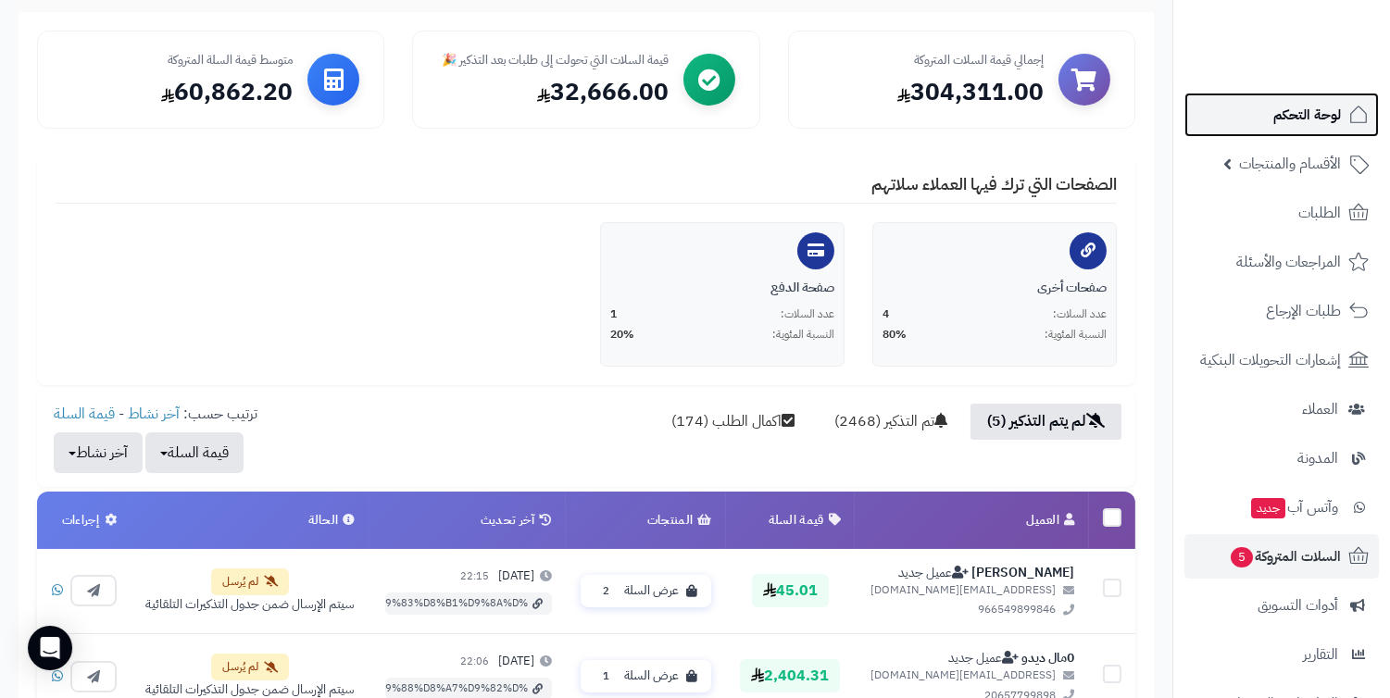
click at [1301, 107] on span "لوحة التحكم" at bounding box center [1307, 115] width 68 height 26
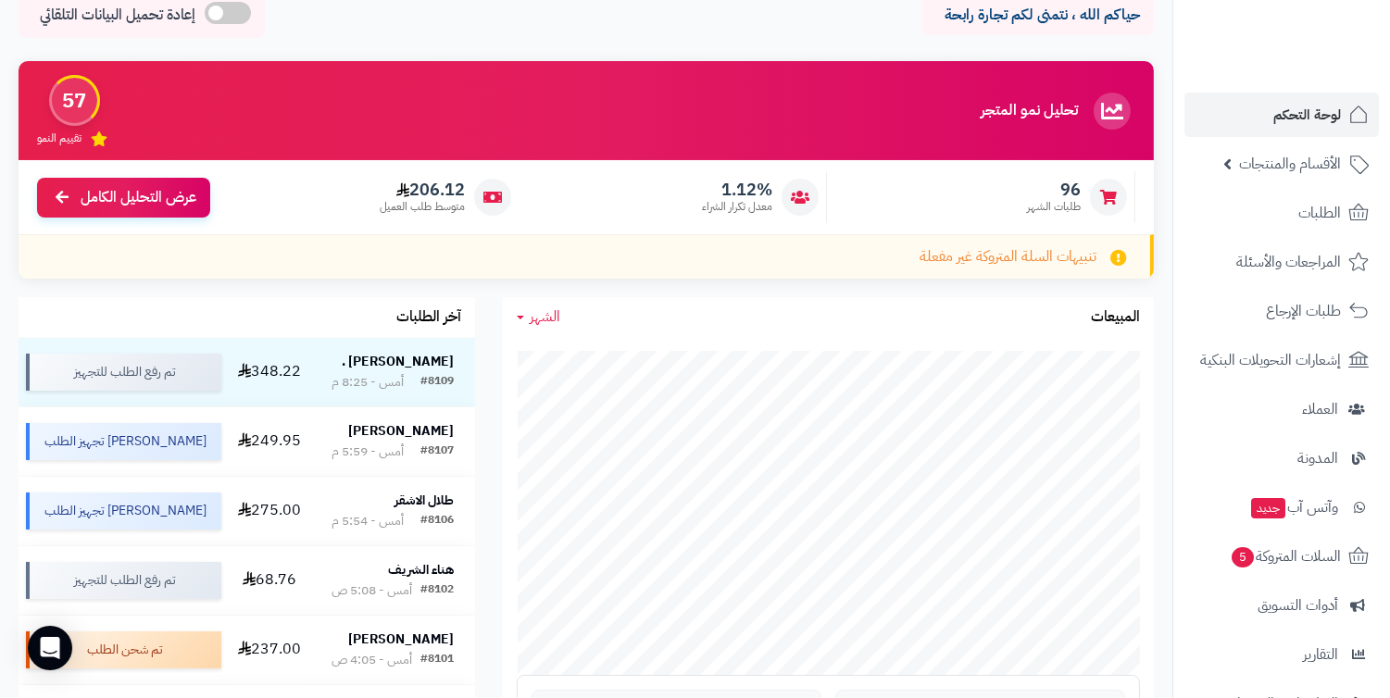
scroll to position [514, 0]
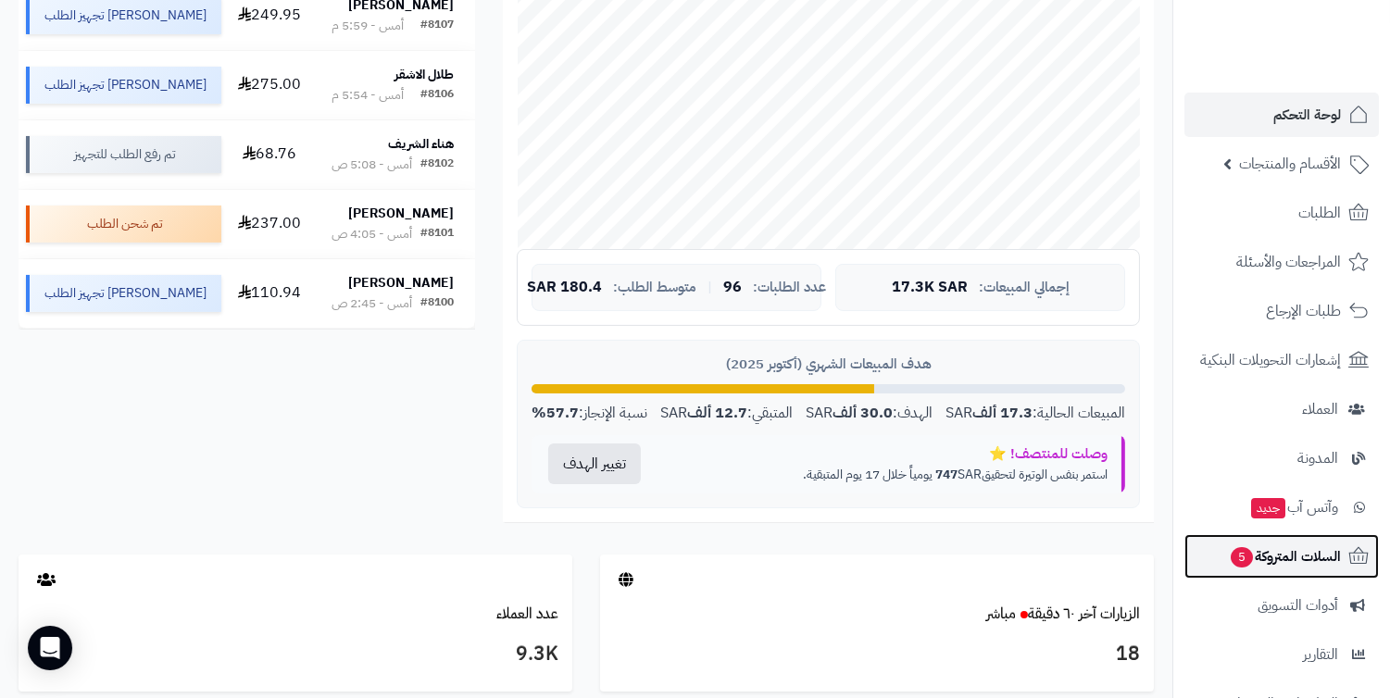
click at [1256, 562] on span "السلات المتروكة 5" at bounding box center [1285, 557] width 112 height 26
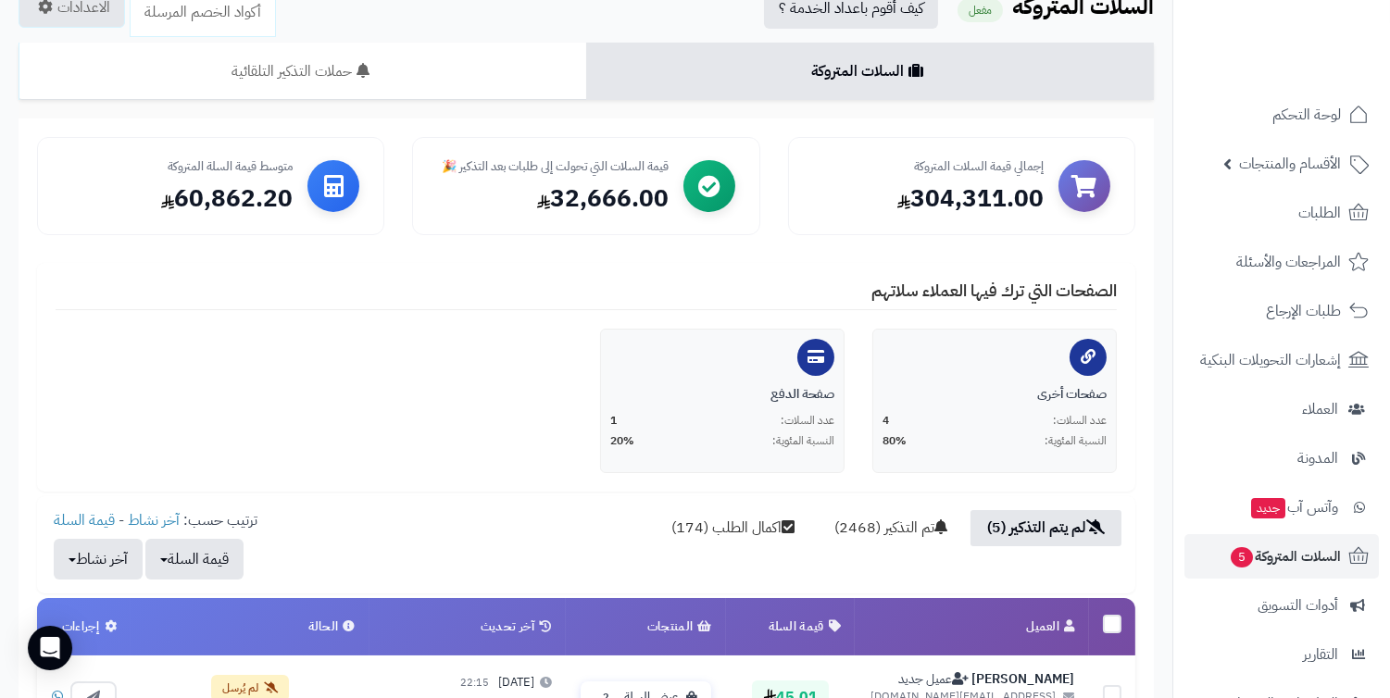
scroll to position [411, 0]
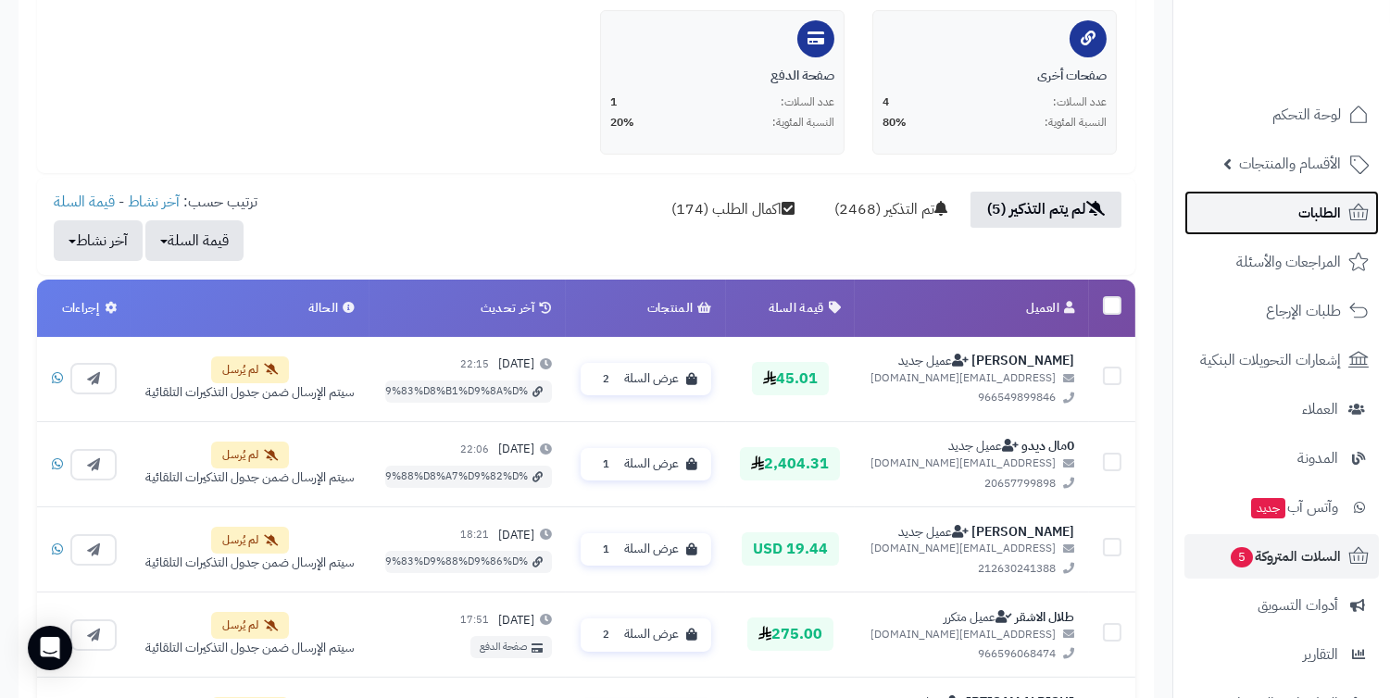
click at [1293, 201] on link "الطلبات" at bounding box center [1282, 213] width 194 height 44
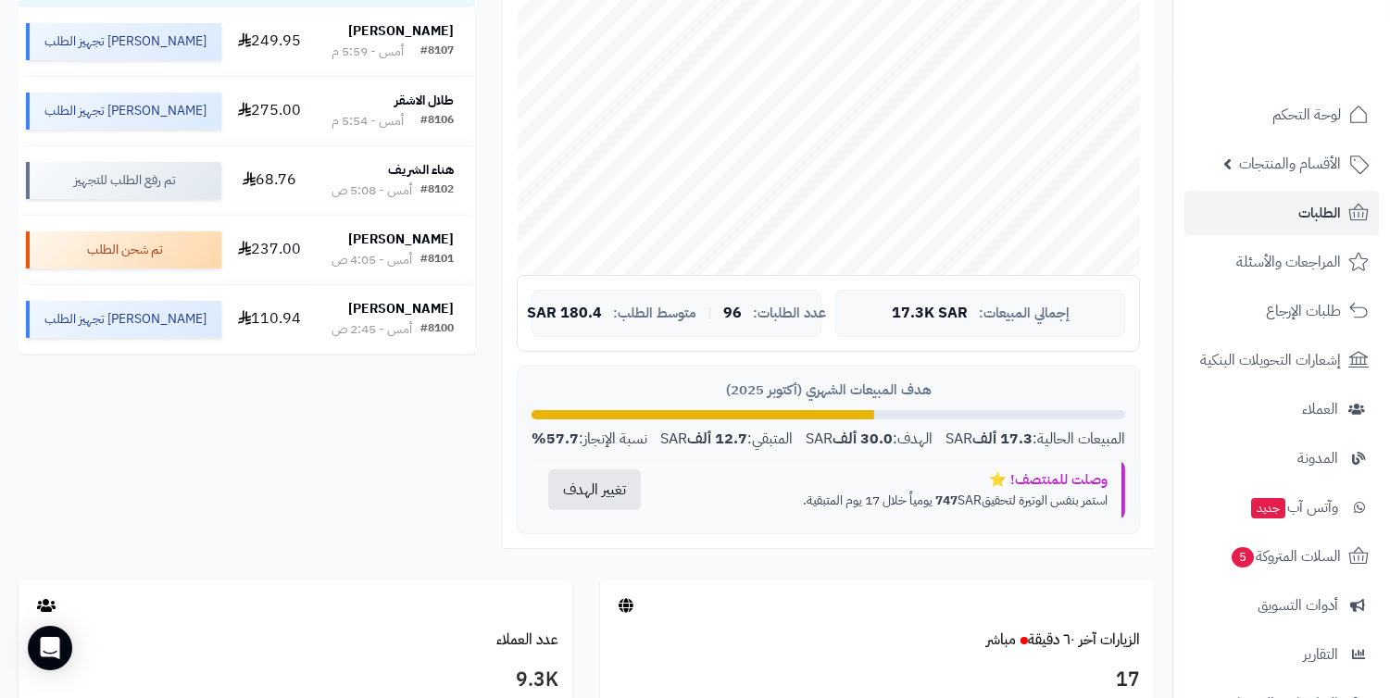
scroll to position [514, 0]
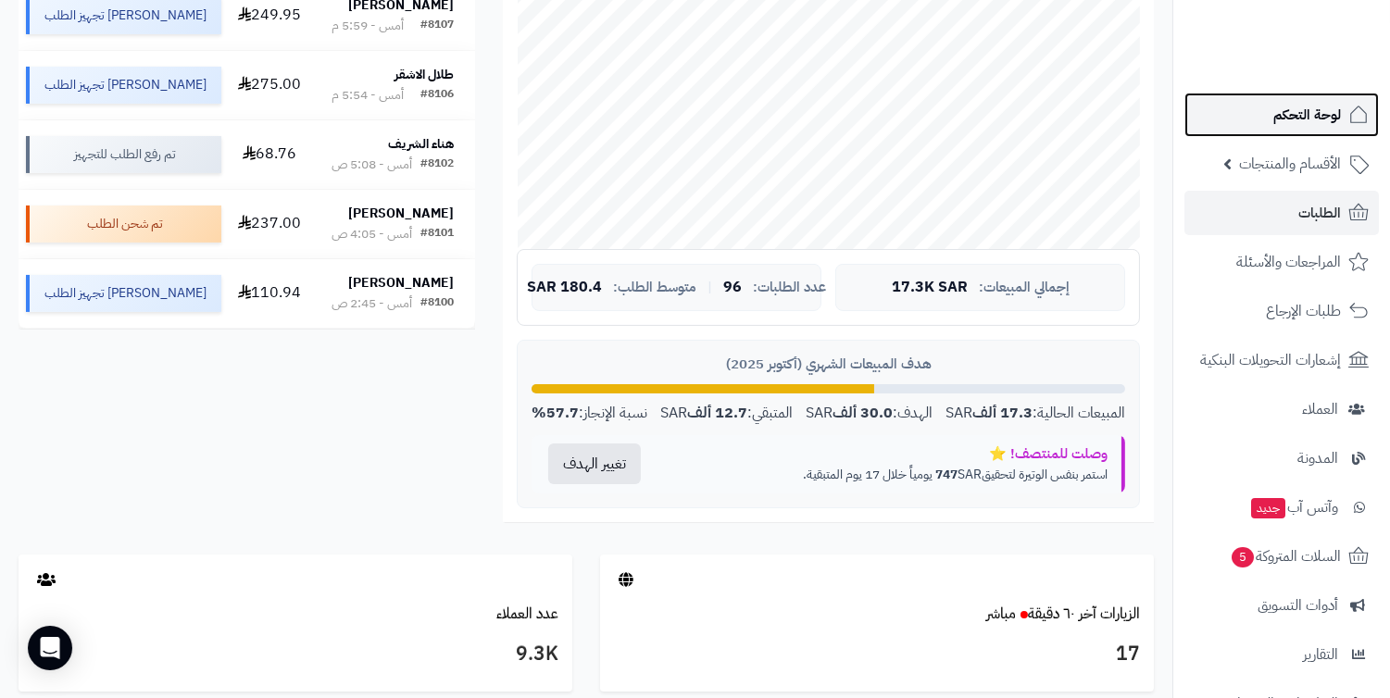
click at [1298, 124] on span "لوحة التحكم" at bounding box center [1307, 115] width 68 height 26
